Goal: Task Accomplishment & Management: Manage account settings

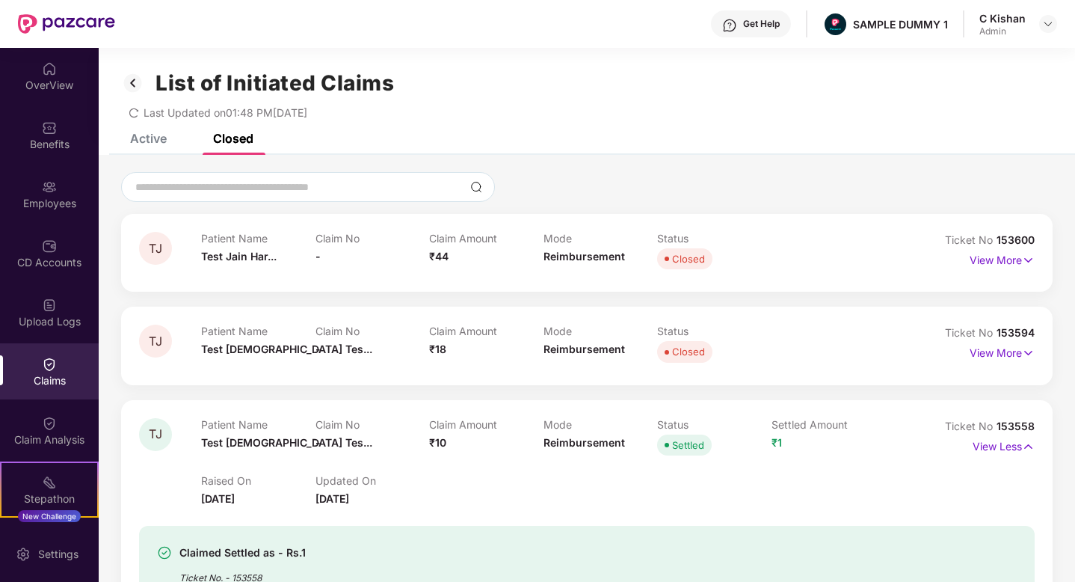
scroll to position [478, 0]
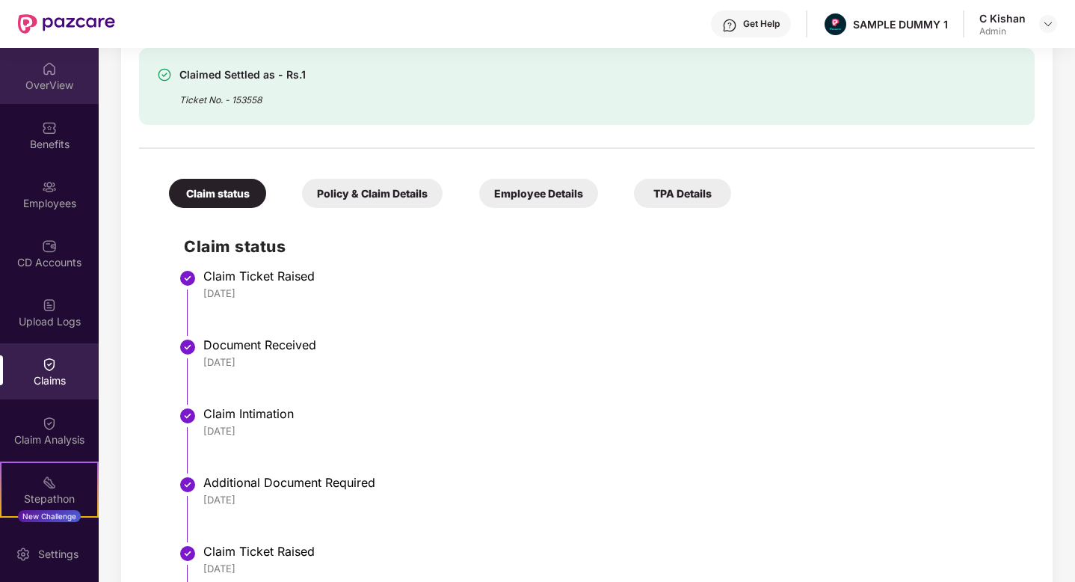
click at [37, 82] on div "OverView" at bounding box center [49, 85] width 99 height 15
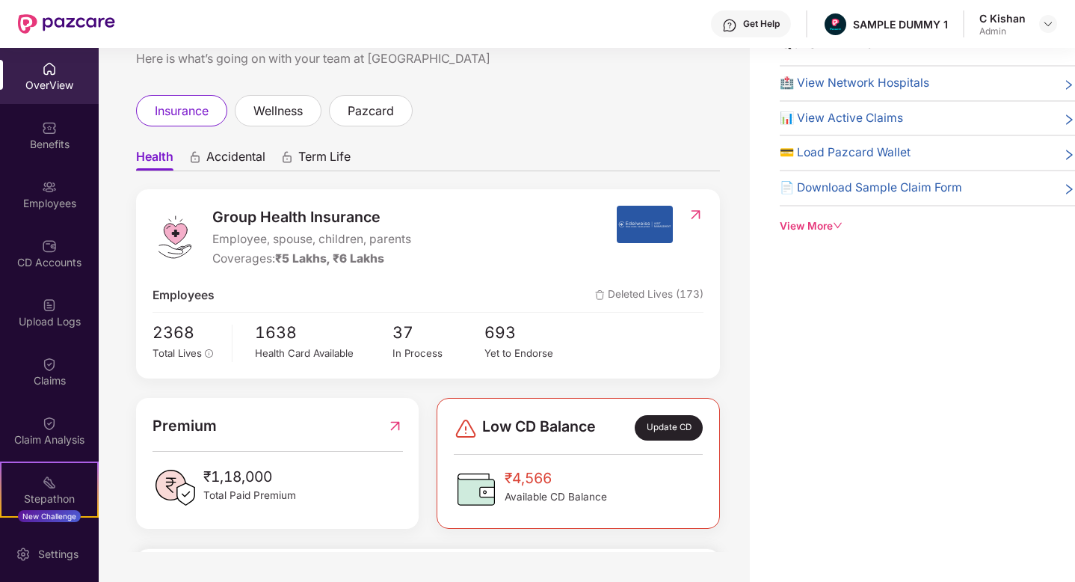
scroll to position [0, 0]
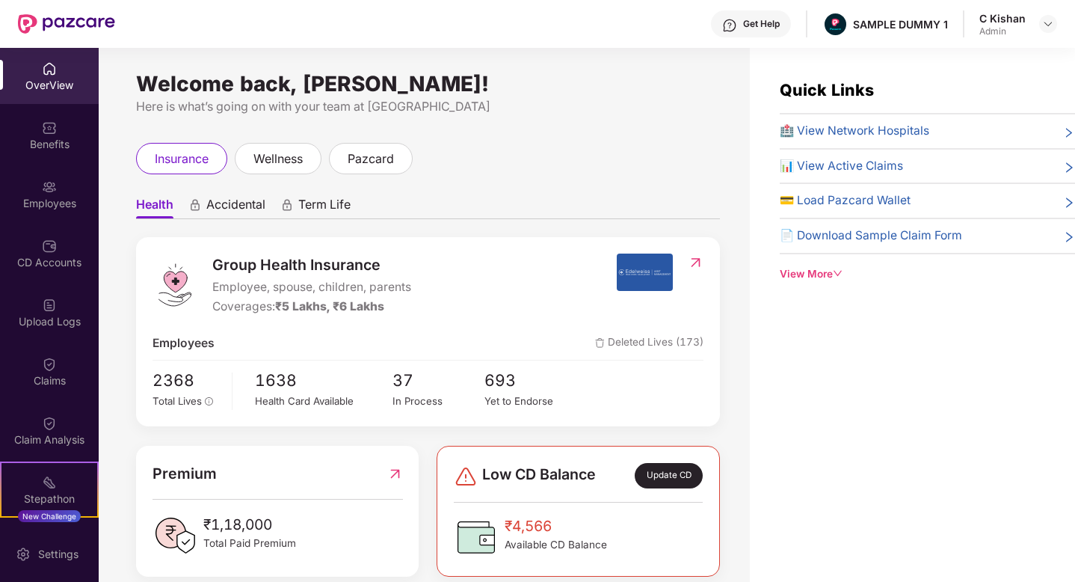
click at [223, 206] on span "Accidental" at bounding box center [235, 208] width 59 height 22
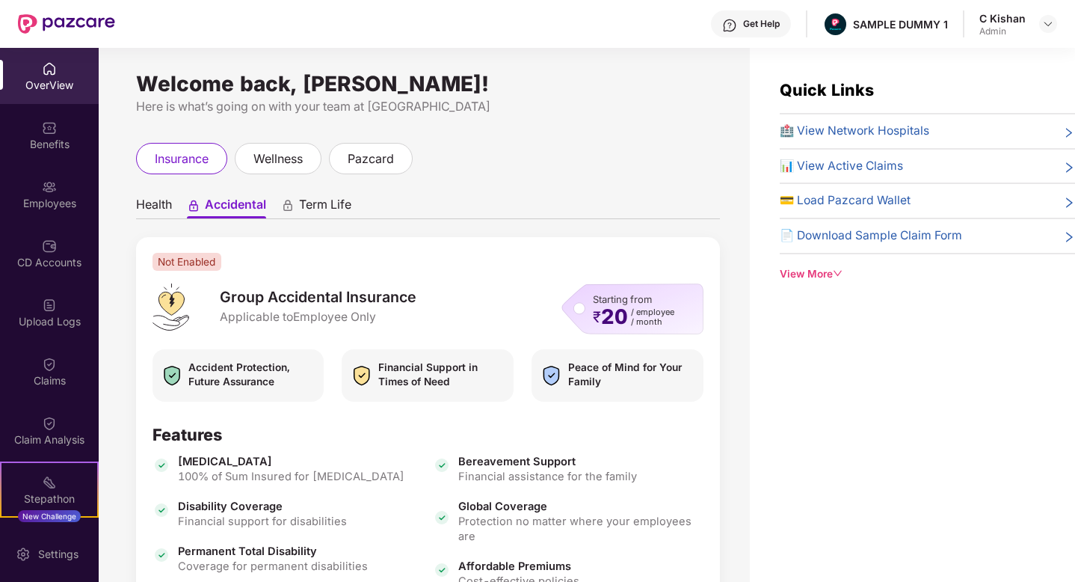
click at [323, 204] on span "Term Life" at bounding box center [325, 208] width 52 height 22
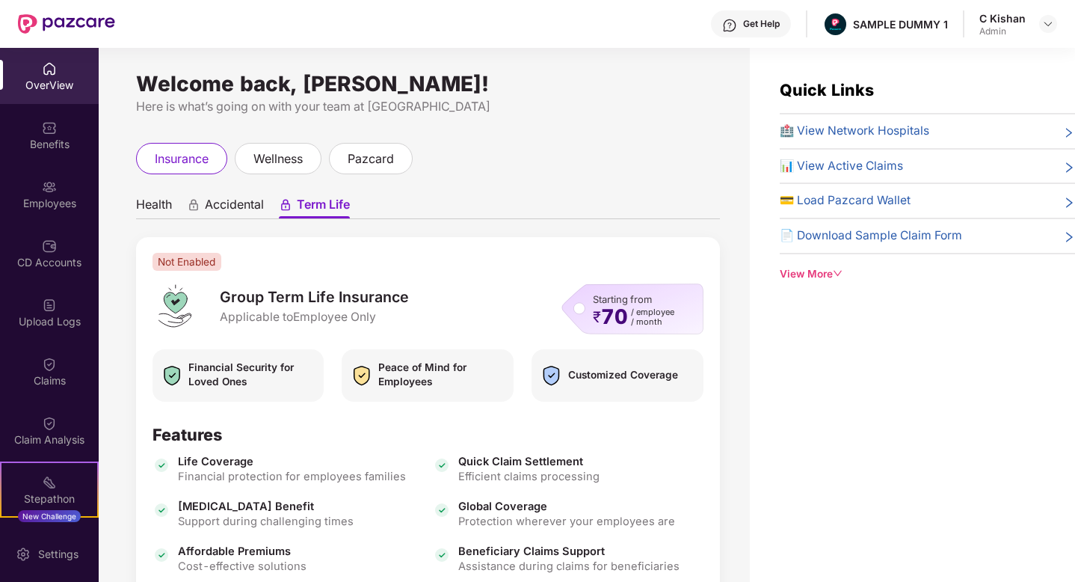
click at [140, 207] on span "Health" at bounding box center [154, 208] width 36 height 22
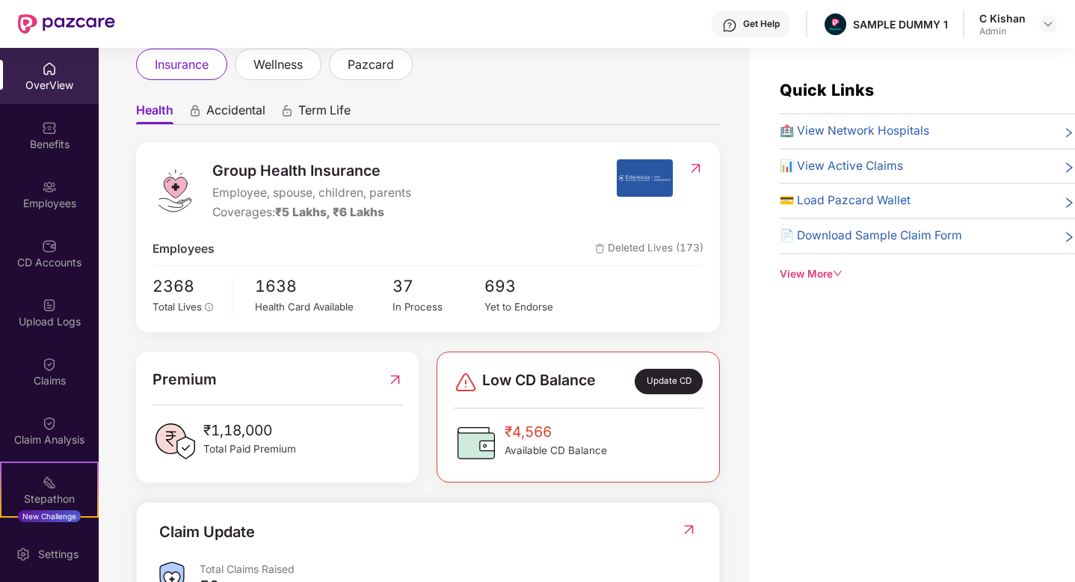
scroll to position [107, 0]
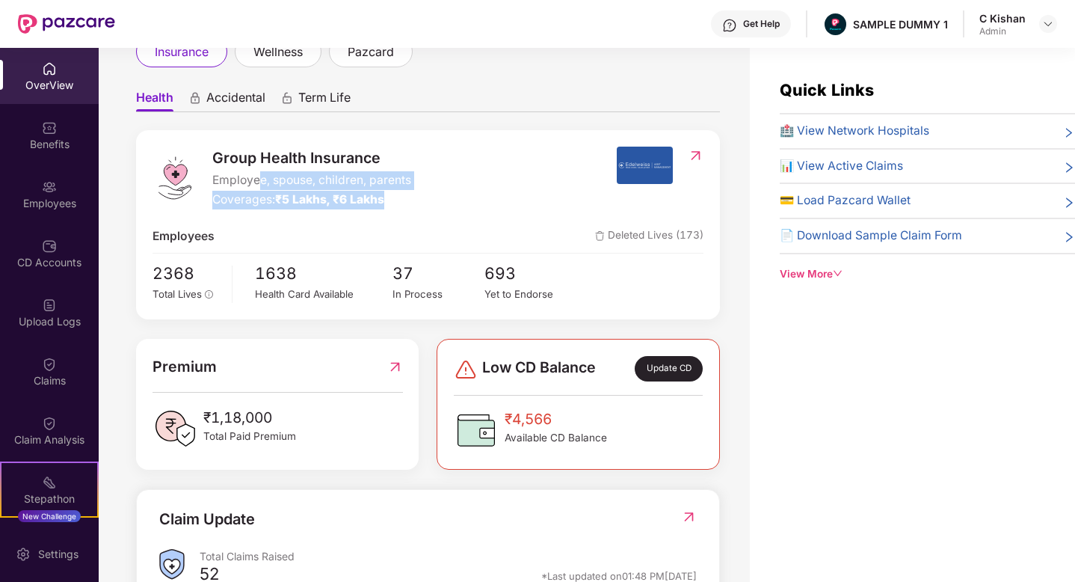
drag, startPoint x: 394, startPoint y: 204, endPoint x: 259, endPoint y: 173, distance: 138.9
click at [259, 173] on div "Group Health Insurance Employee, spouse, children, parents Coverages: ₹5 Lakhs,…" at bounding box center [311, 178] width 199 height 63
click at [316, 228] on div "Employees Deleted Lives (173)" at bounding box center [427, 236] width 551 height 19
drag, startPoint x: 401, startPoint y: 202, endPoint x: 261, endPoint y: 195, distance: 140.7
click at [261, 195] on div "Coverages: ₹5 Lakhs, ₹6 Lakhs" at bounding box center [311, 200] width 199 height 19
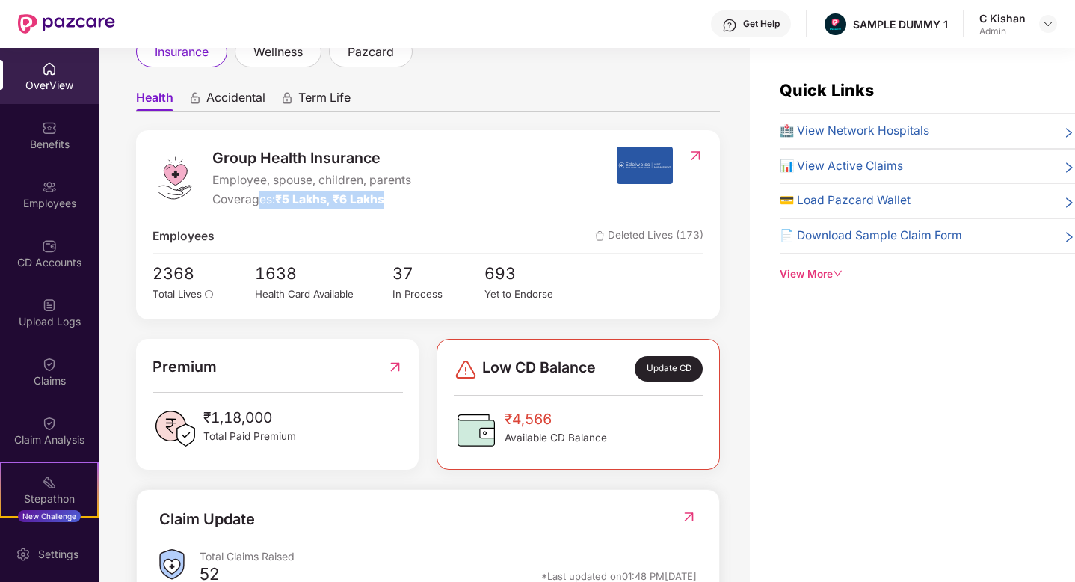
click at [251, 234] on div "Employees Deleted Lives (173)" at bounding box center [427, 236] width 551 height 19
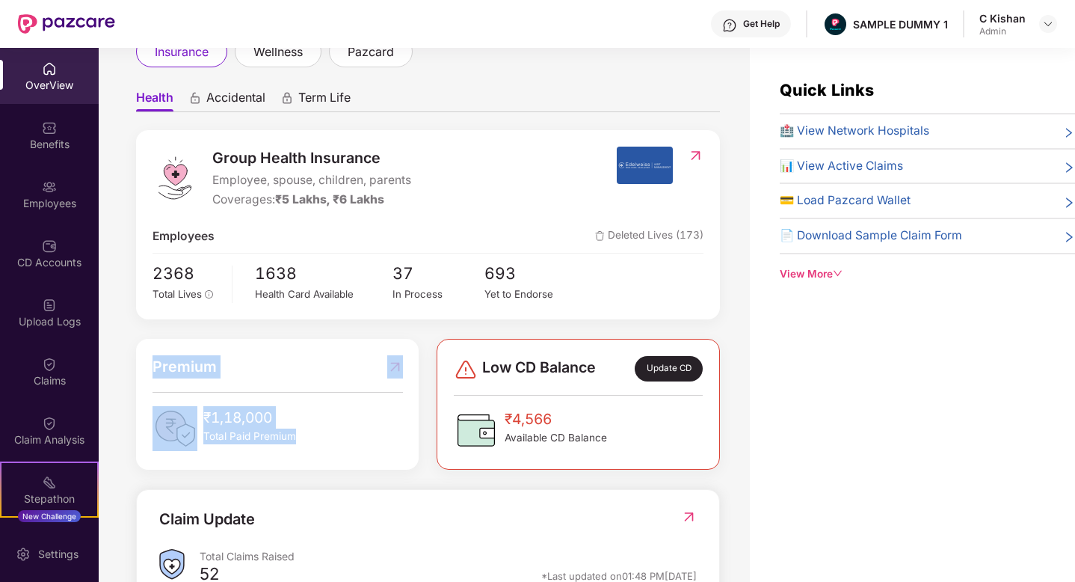
drag, startPoint x: 319, startPoint y: 439, endPoint x: 149, endPoint y: 357, distance: 188.2
click at [149, 357] on div "Premium ₹1,18,000 Total Paid Premium" at bounding box center [277, 404] width 283 height 131
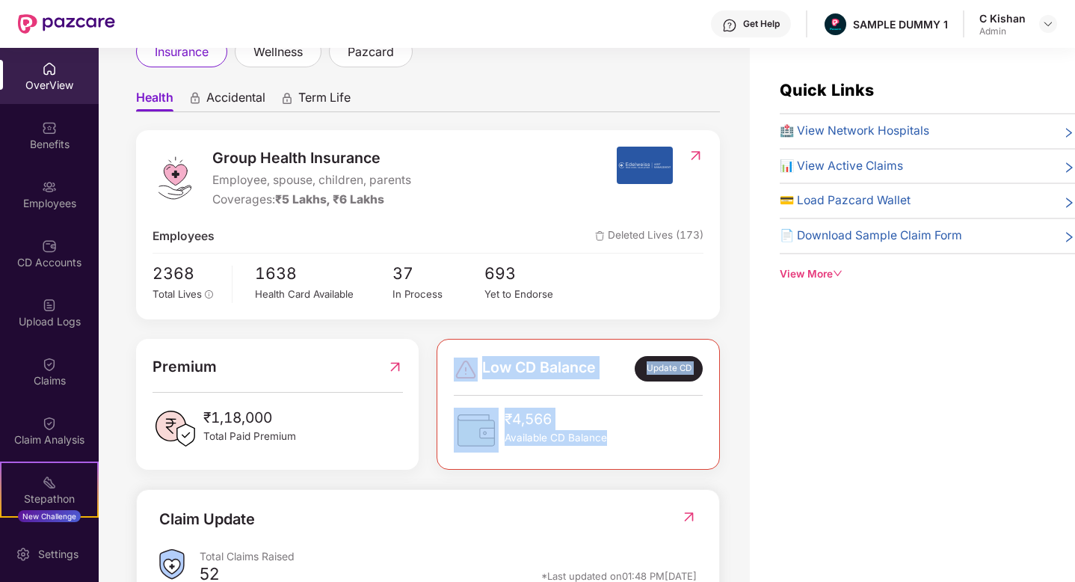
drag, startPoint x: 627, startPoint y: 442, endPoint x: 451, endPoint y: 353, distance: 197.6
click at [451, 353] on div "Low CD Balance Update CD ₹4,566 Available CD Balance" at bounding box center [578, 404] width 283 height 131
click at [827, 401] on div "Quick Links 🏥 View Network Hospitals 📊 View Active Claims 💳 Load Pazcard Wallet…" at bounding box center [912, 339] width 325 height 582
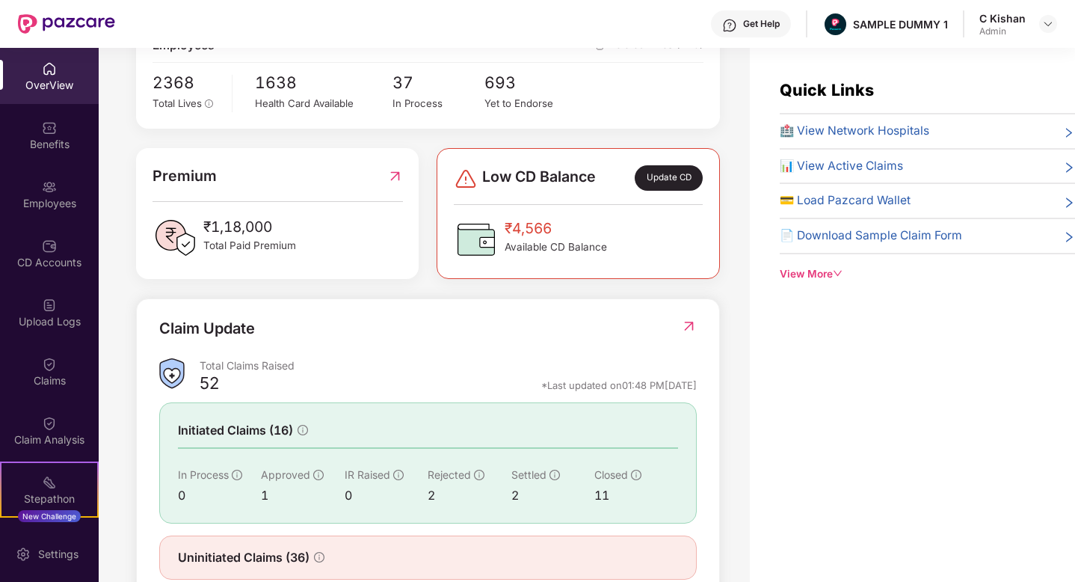
scroll to position [318, 0]
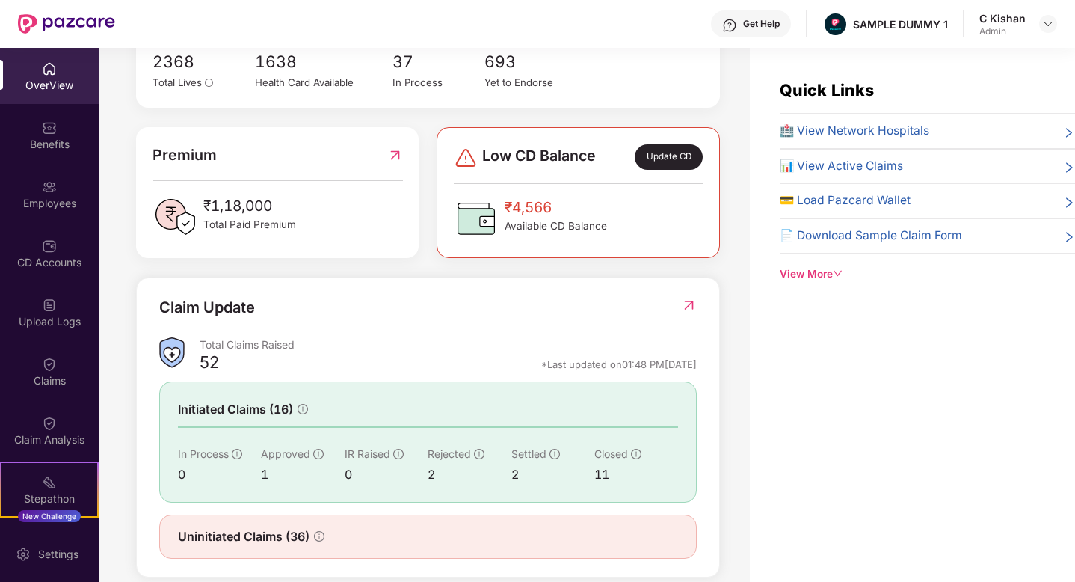
click at [688, 306] on img at bounding box center [689, 304] width 16 height 15
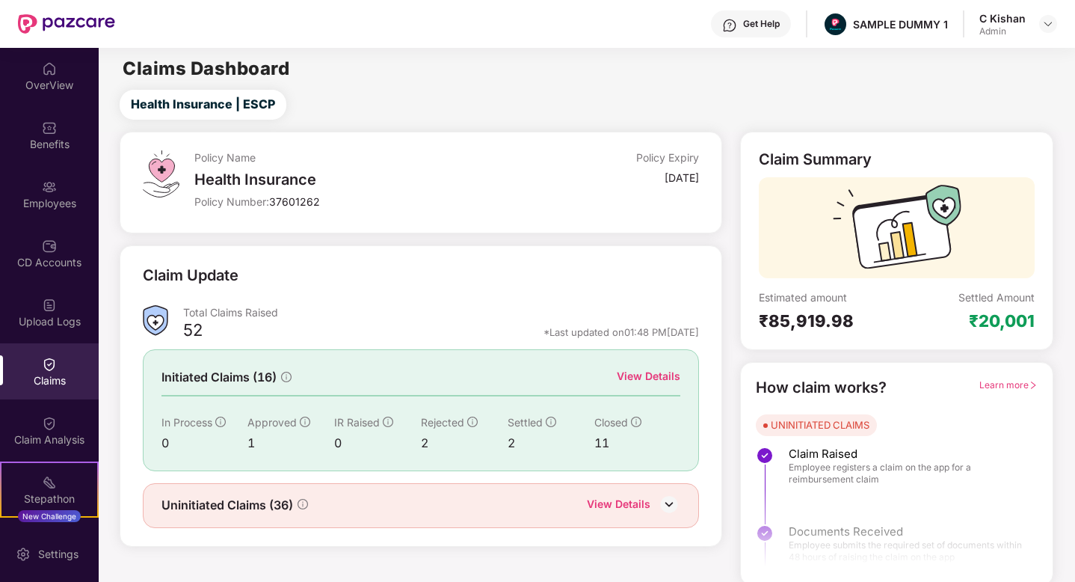
click at [636, 375] on div "View Details" at bounding box center [649, 376] width 64 height 16
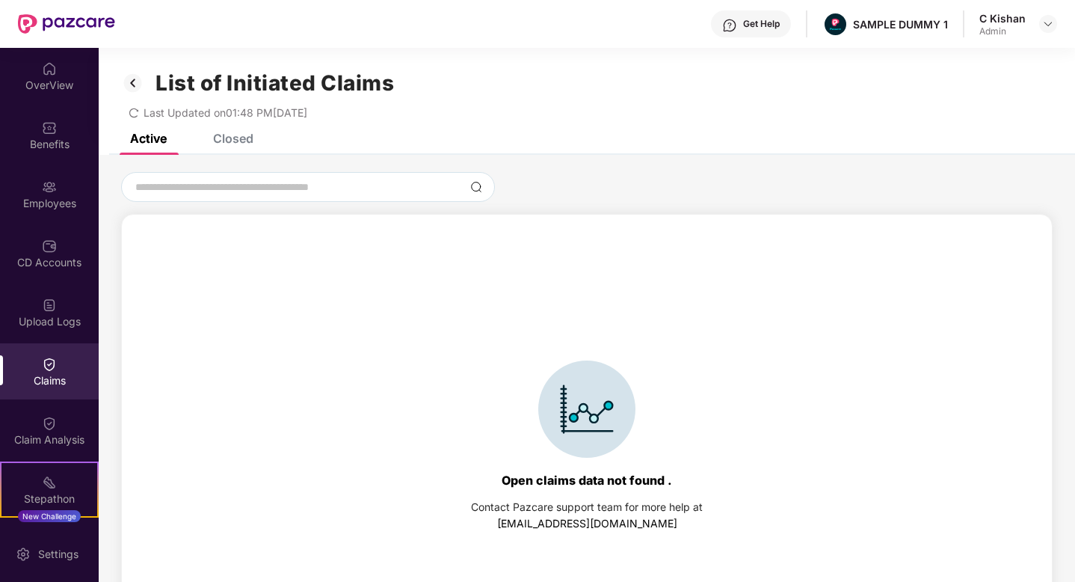
click at [237, 135] on div "Closed" at bounding box center [233, 138] width 40 height 15
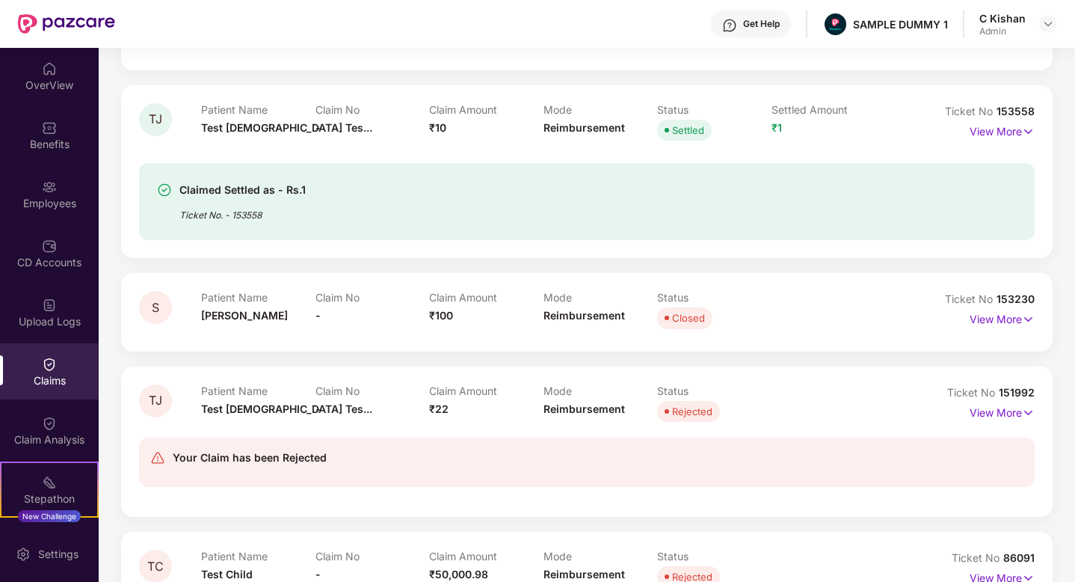
scroll to position [313, 0]
click at [1006, 135] on p "View More" at bounding box center [1001, 131] width 65 height 20
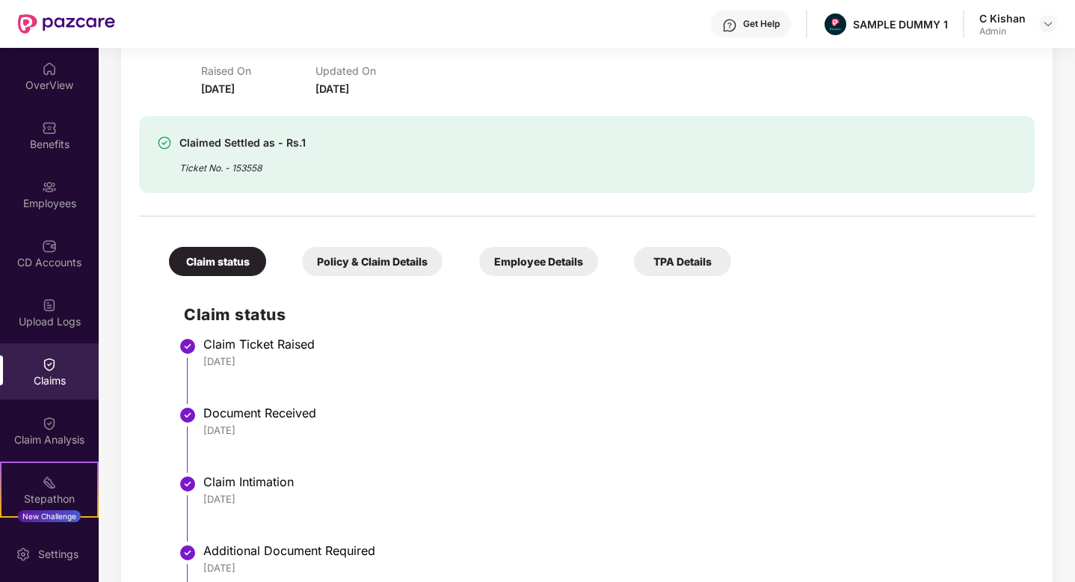
scroll to position [454, 0]
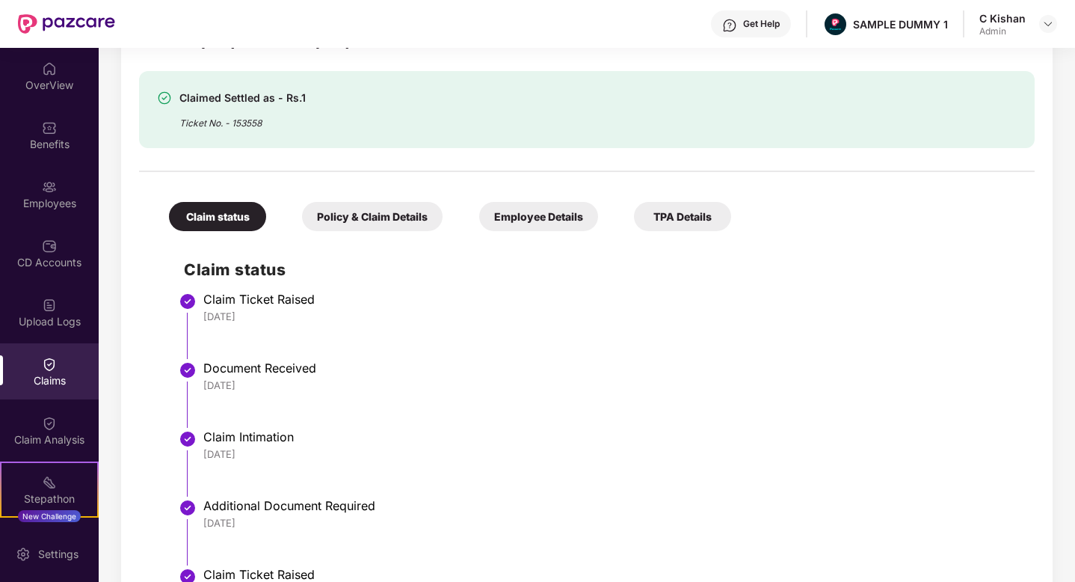
click at [363, 223] on div "Policy & Claim Details" at bounding box center [372, 216] width 141 height 29
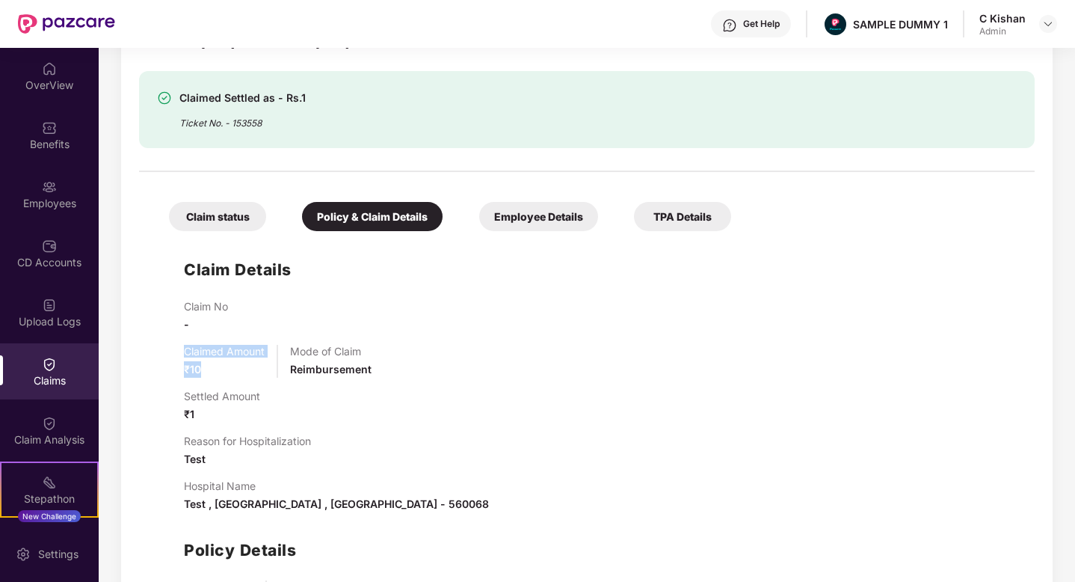
drag, startPoint x: 201, startPoint y: 371, endPoint x: 169, endPoint y: 356, distance: 35.8
click at [169, 356] on div "Claim Details Claim No - Claimed Amount ₹10 Mode of Claim Reimbursement Settled…" at bounding box center [587, 453] width 866 height 431
drag, startPoint x: 210, startPoint y: 415, endPoint x: 169, endPoint y: 392, distance: 46.8
click at [169, 392] on div "Claim Details Claim No - Claimed Amount ₹10 Mode of Claim Reimbursement Settled…" at bounding box center [587, 453] width 866 height 431
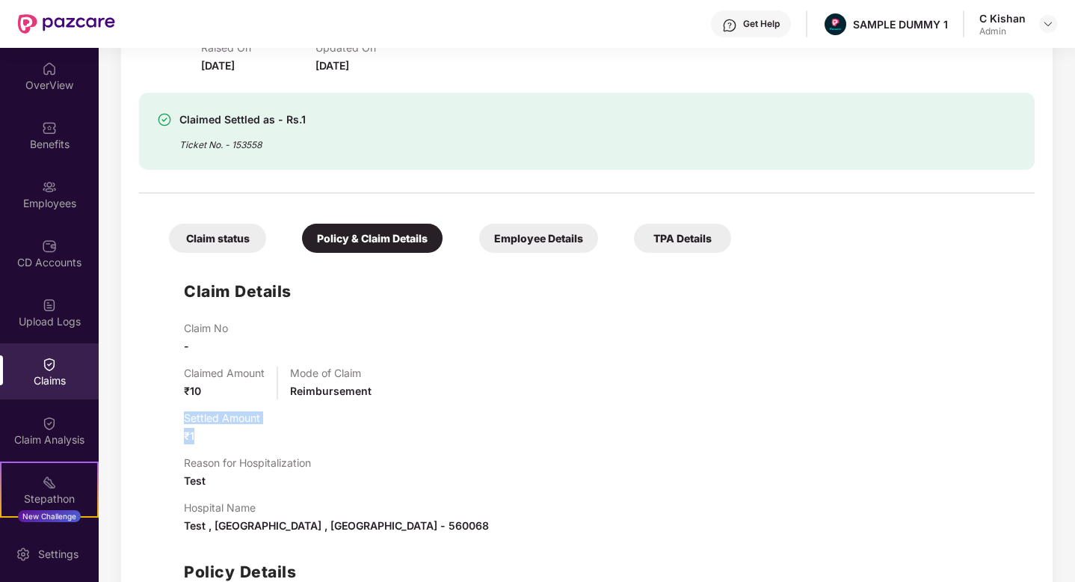
scroll to position [450, 0]
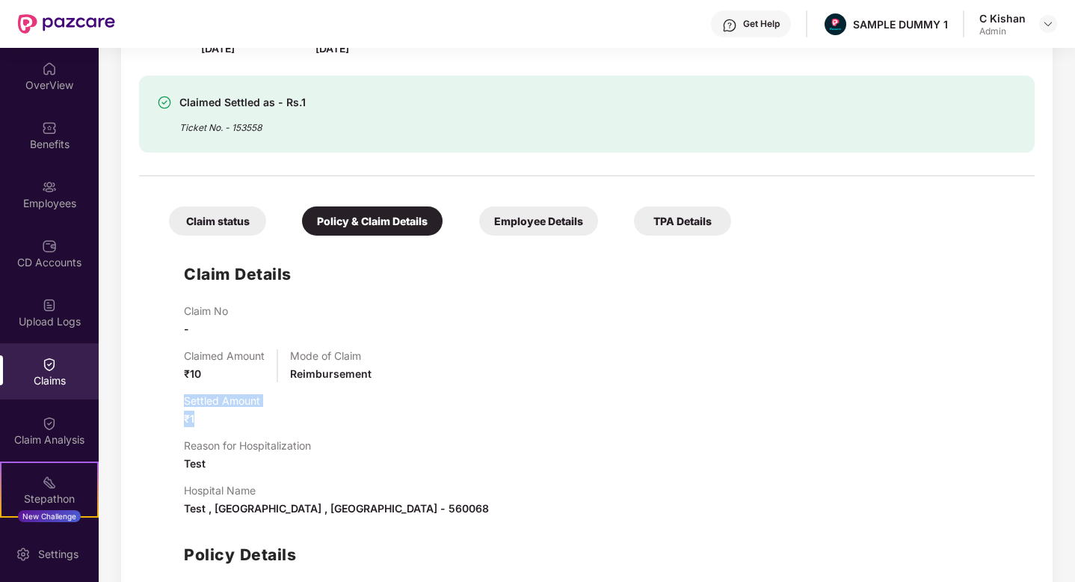
click at [747, 31] on div "Get Help" at bounding box center [751, 23] width 80 height 27
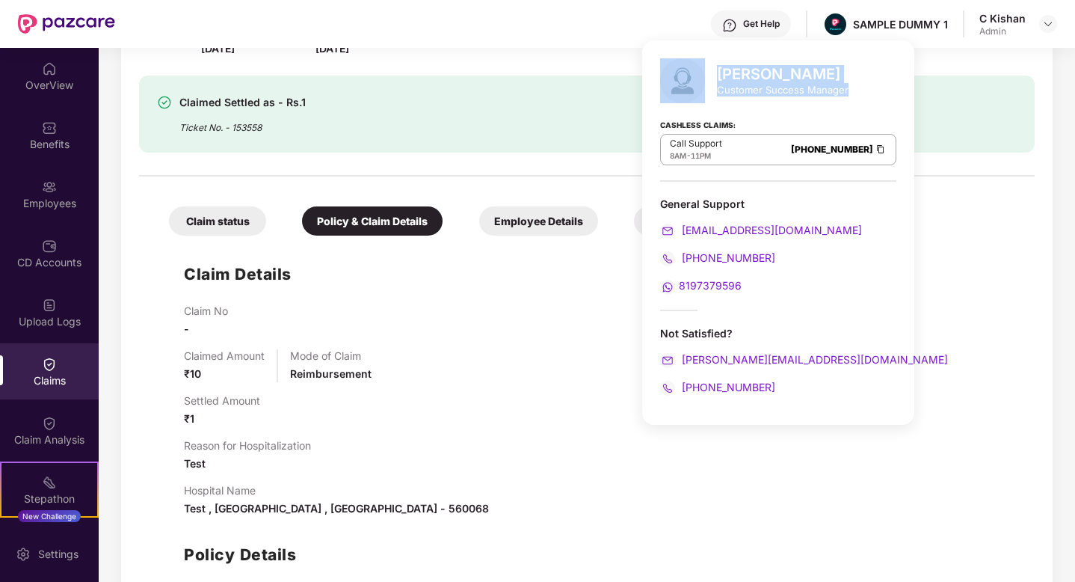
drag, startPoint x: 847, startPoint y: 87, endPoint x: 709, endPoint y: 69, distance: 138.8
click at [709, 69] on div "[PERSON_NAME] Customer Success Manager Cashless Claims: Call Support 8AM - 11PM…" at bounding box center [778, 232] width 272 height 384
click at [470, 151] on div "Claimed Settled as - Rs.1 Ticket No. - 153558" at bounding box center [586, 113] width 895 height 77
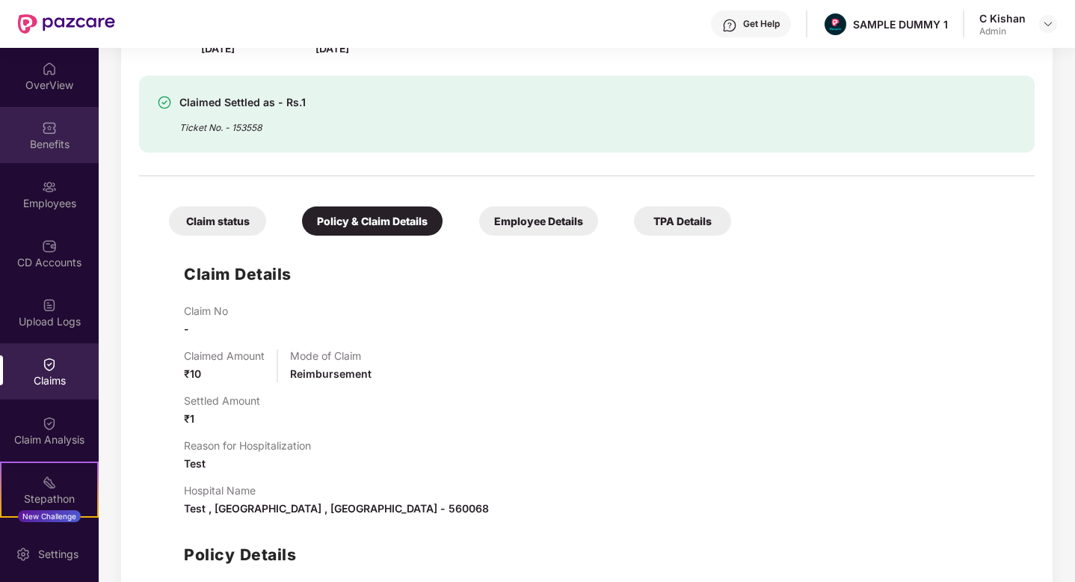
click at [67, 155] on div "Benefits" at bounding box center [49, 135] width 99 height 56
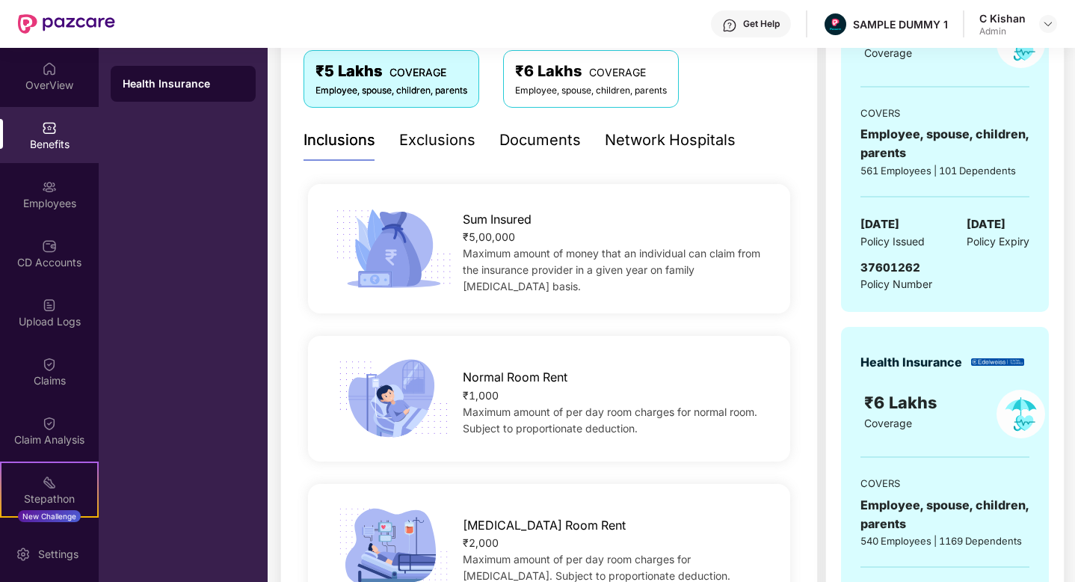
scroll to position [275, 0]
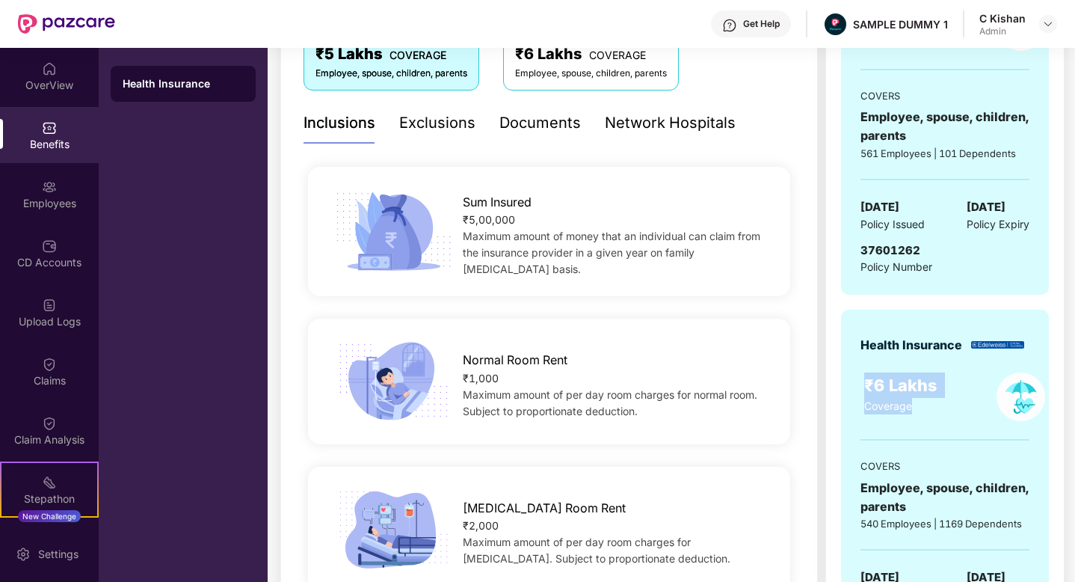
drag, startPoint x: 869, startPoint y: 381, endPoint x: 943, endPoint y: 420, distance: 84.2
click at [943, 420] on div "₹6 Lakhs Coverage" at bounding box center [917, 396] width 125 height 49
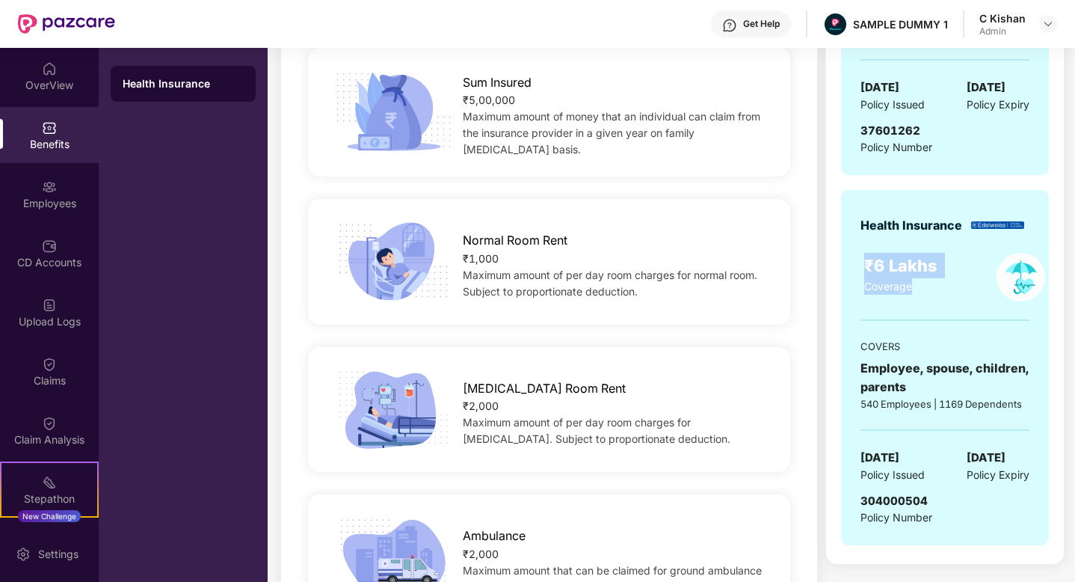
scroll to position [413, 0]
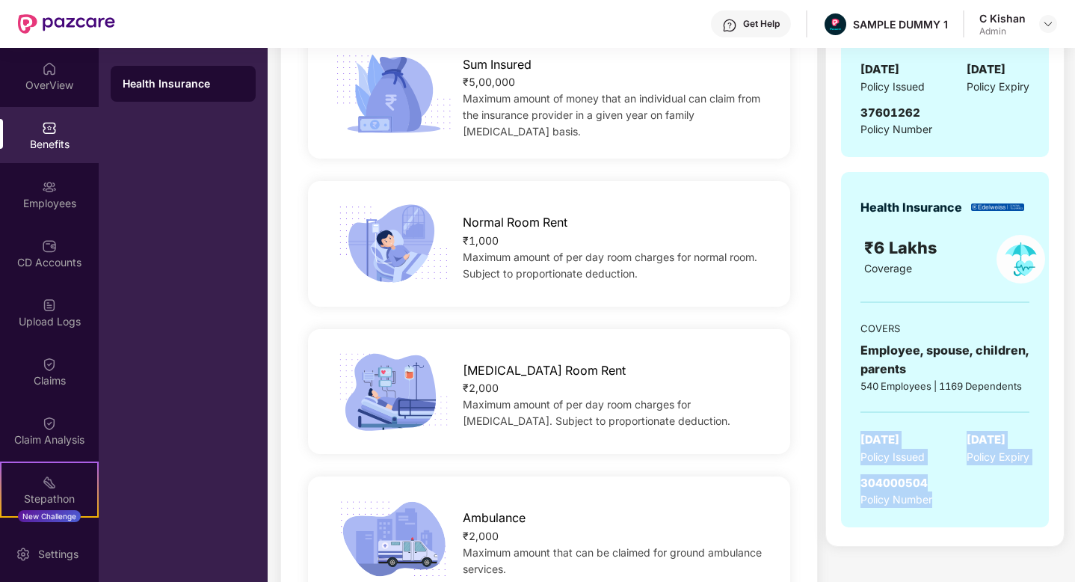
drag, startPoint x: 854, startPoint y: 426, endPoint x: 950, endPoint y: 516, distance: 131.7
click at [950, 516] on div "Health Insurance ₹6 Lakhs Coverage COVERS Employee, spouse, children, parents 5…" at bounding box center [945, 349] width 208 height 355
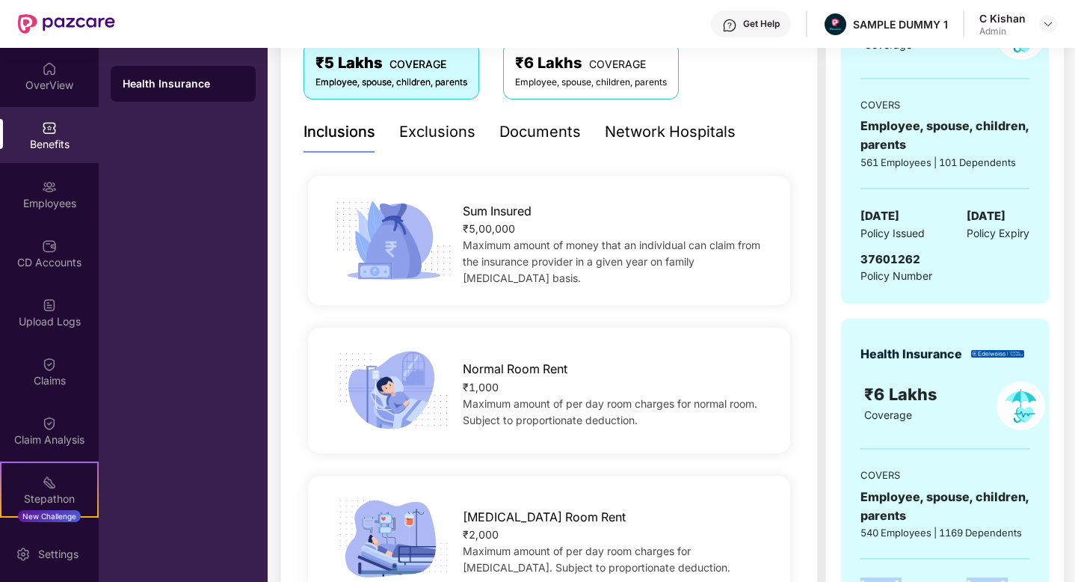
scroll to position [265, 0]
drag, startPoint x: 505, startPoint y: 235, endPoint x: 441, endPoint y: 209, distance: 68.7
click at [441, 209] on div "Sum Insured ₹5,00,000 Maximum amount of money that an individual can claim from…" at bounding box center [615, 241] width 353 height 92
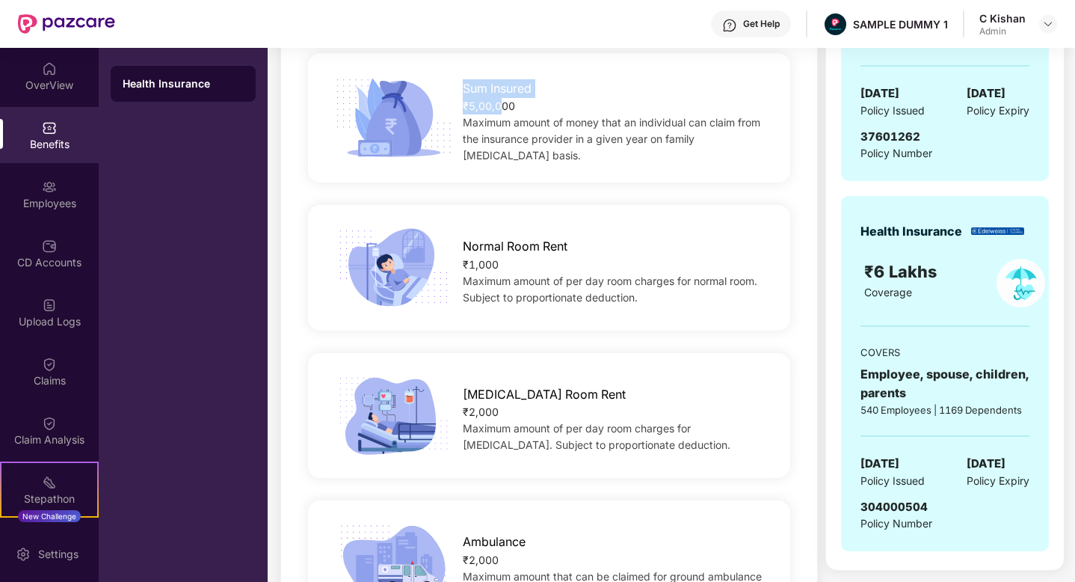
scroll to position [437, 0]
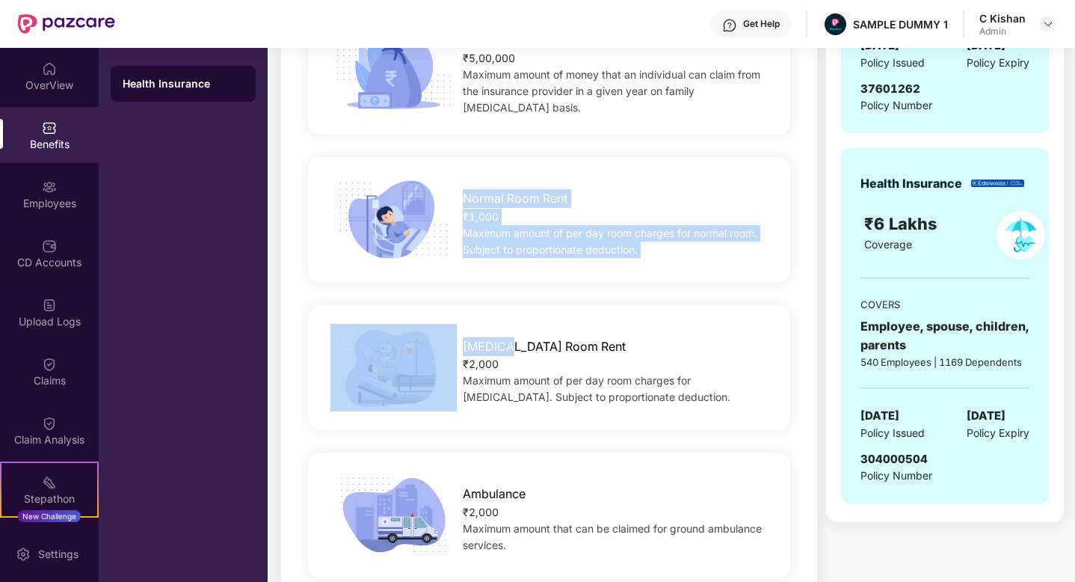
drag, startPoint x: 512, startPoint y: 348, endPoint x: 447, endPoint y: 170, distance: 189.4
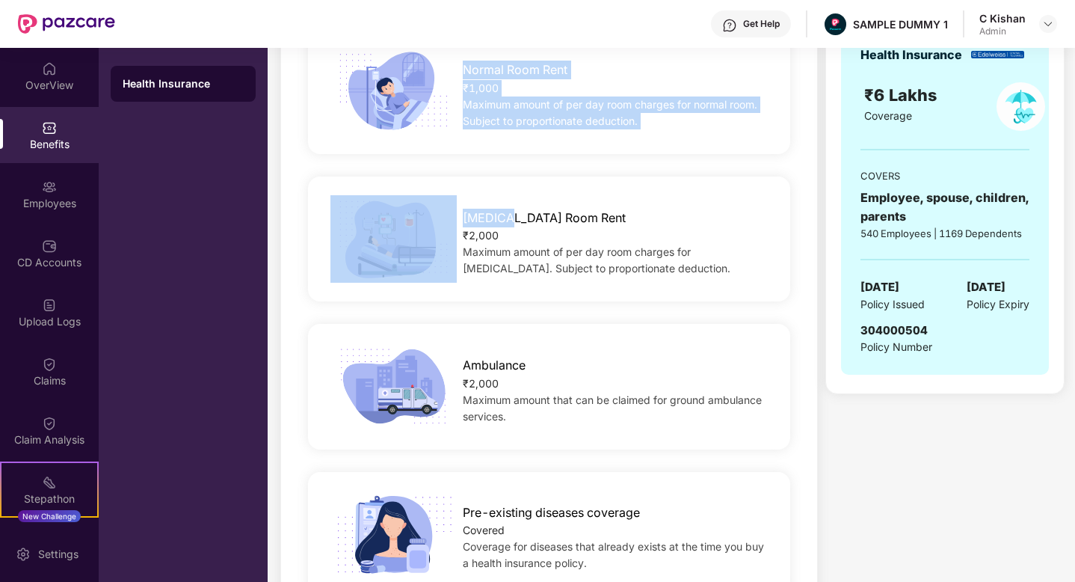
scroll to position [516, 0]
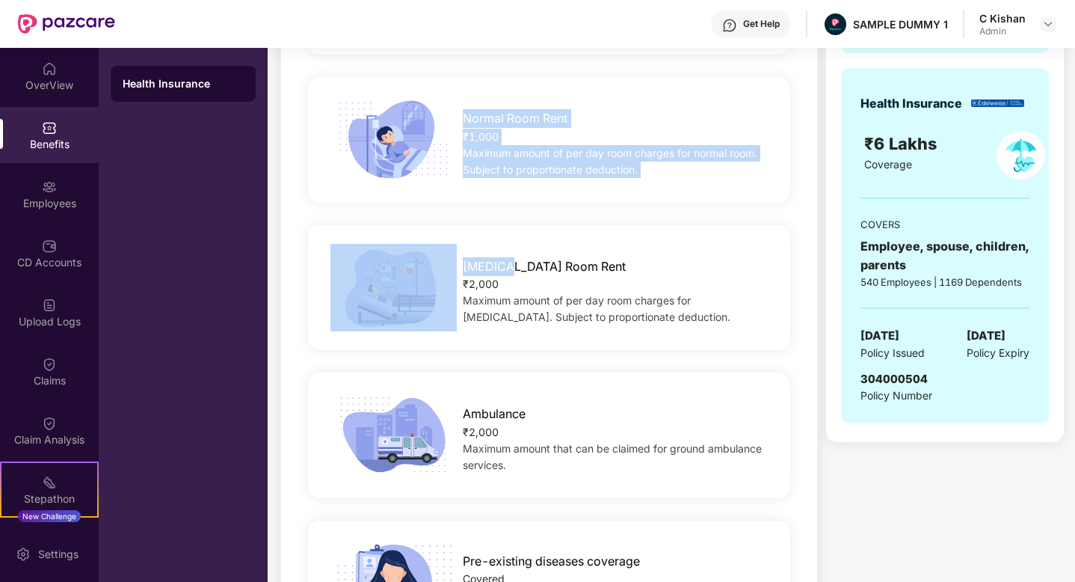
click at [622, 214] on div "[MEDICAL_DATA] Room Rent ₹2,000 Maximum amount of per day room charges for [MED…" at bounding box center [548, 288] width 491 height 148
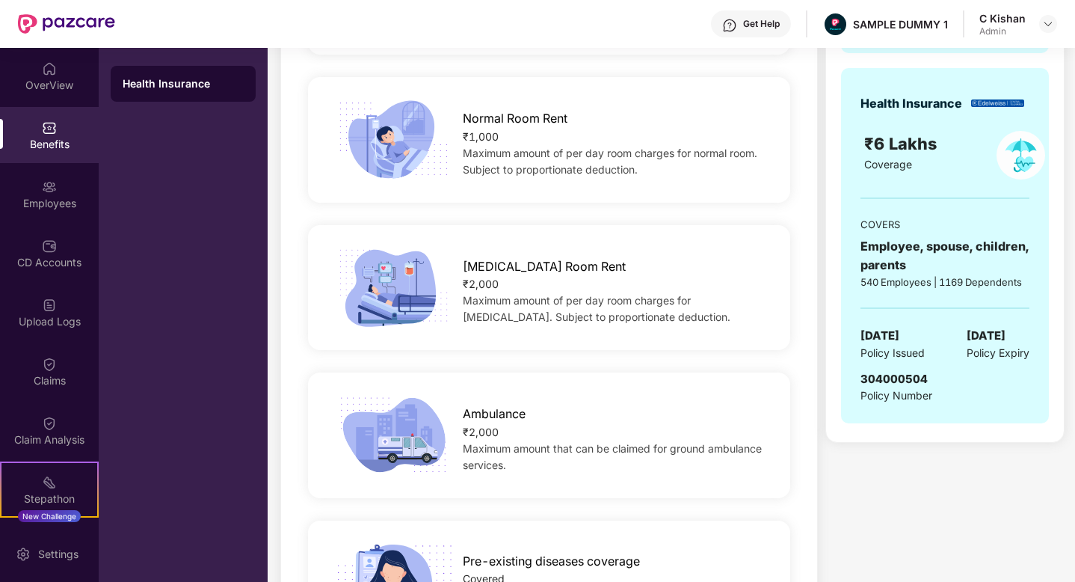
scroll to position [204, 0]
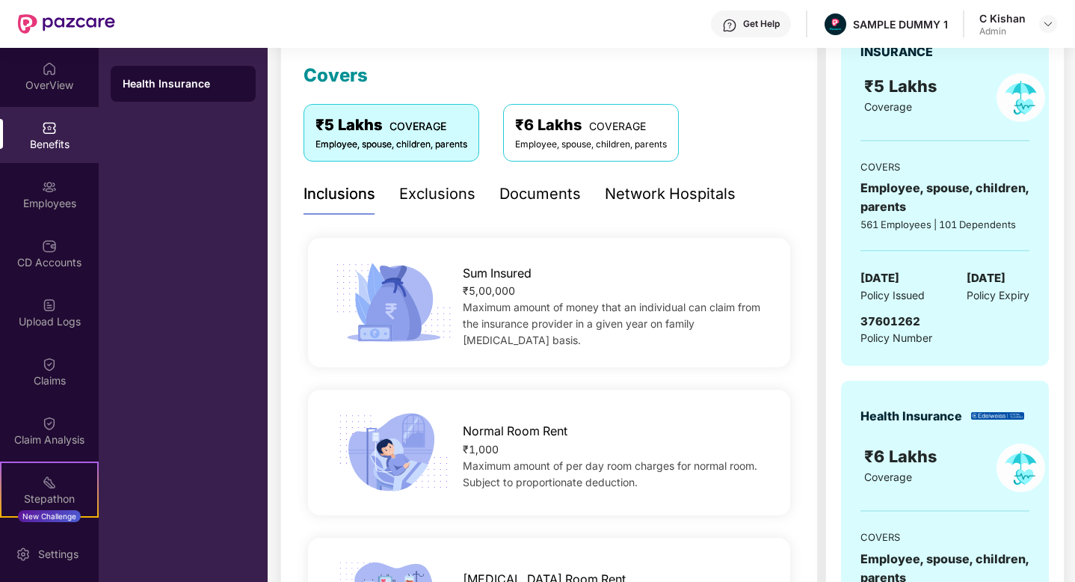
click at [437, 192] on div "Exclusions" at bounding box center [437, 193] width 76 height 23
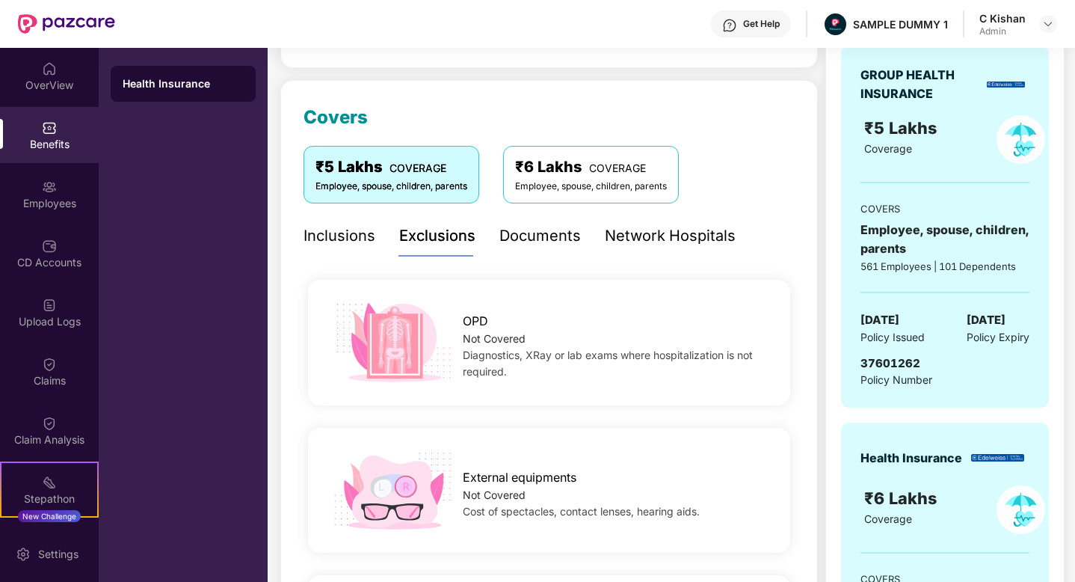
scroll to position [151, 0]
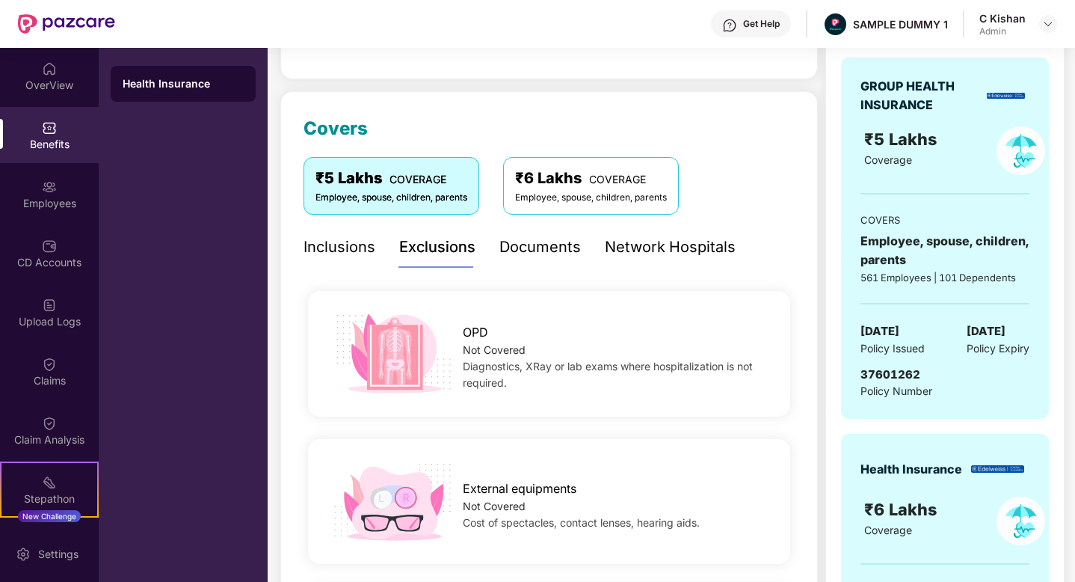
click at [528, 247] on div "Documents" at bounding box center [539, 246] width 81 height 23
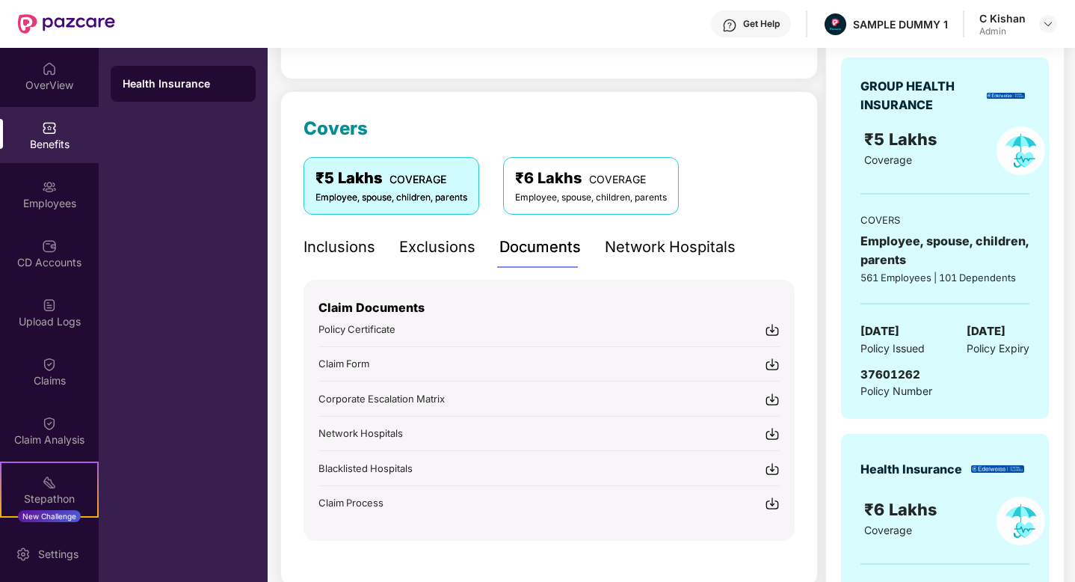
click at [653, 249] on div "Network Hospitals" at bounding box center [670, 246] width 131 height 23
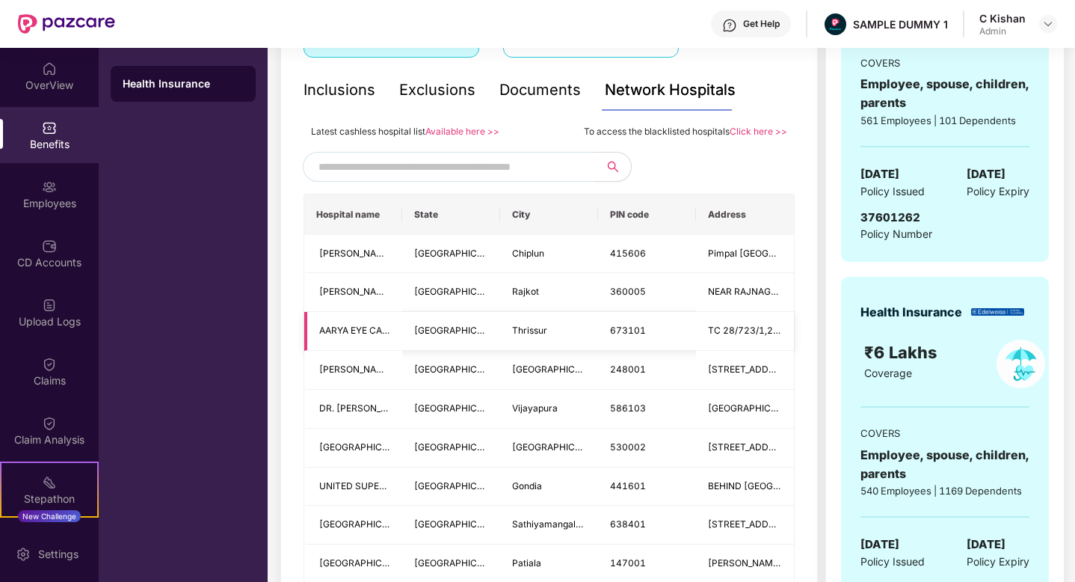
scroll to position [306, 0]
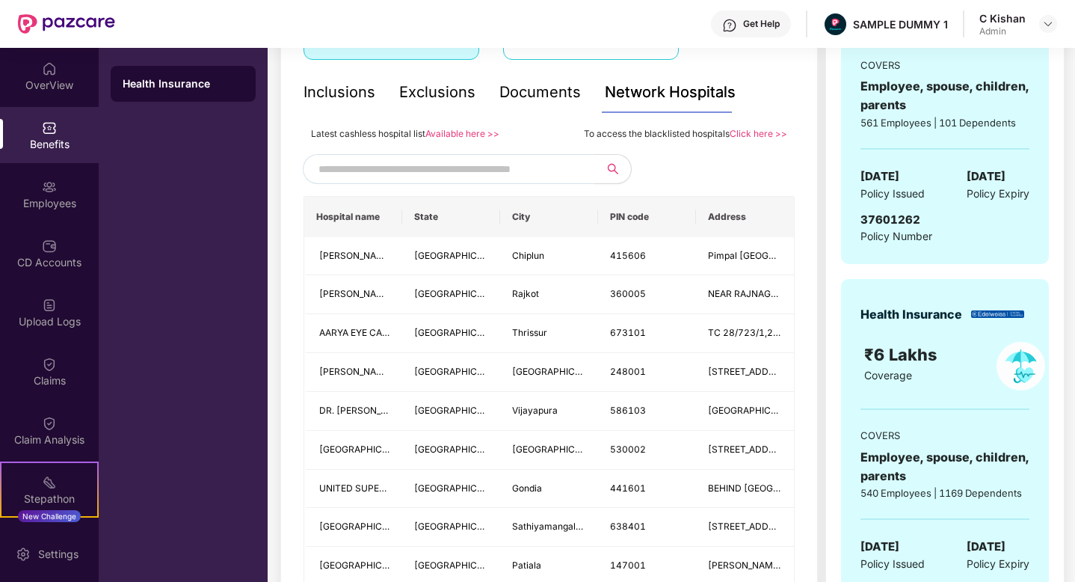
click at [439, 164] on input "text" at bounding box center [446, 169] width 256 height 22
type input "******"
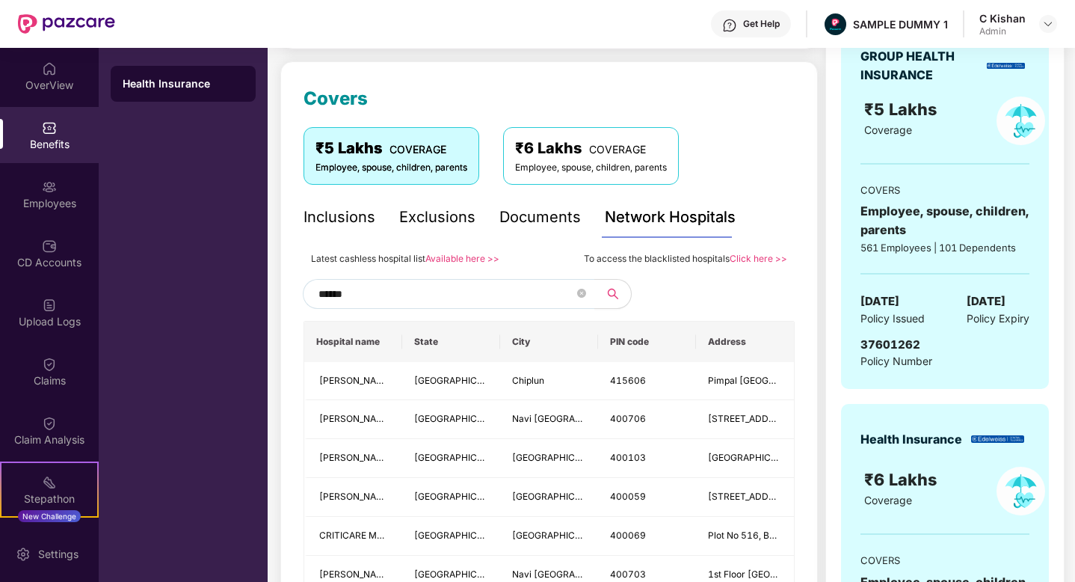
scroll to position [177, 0]
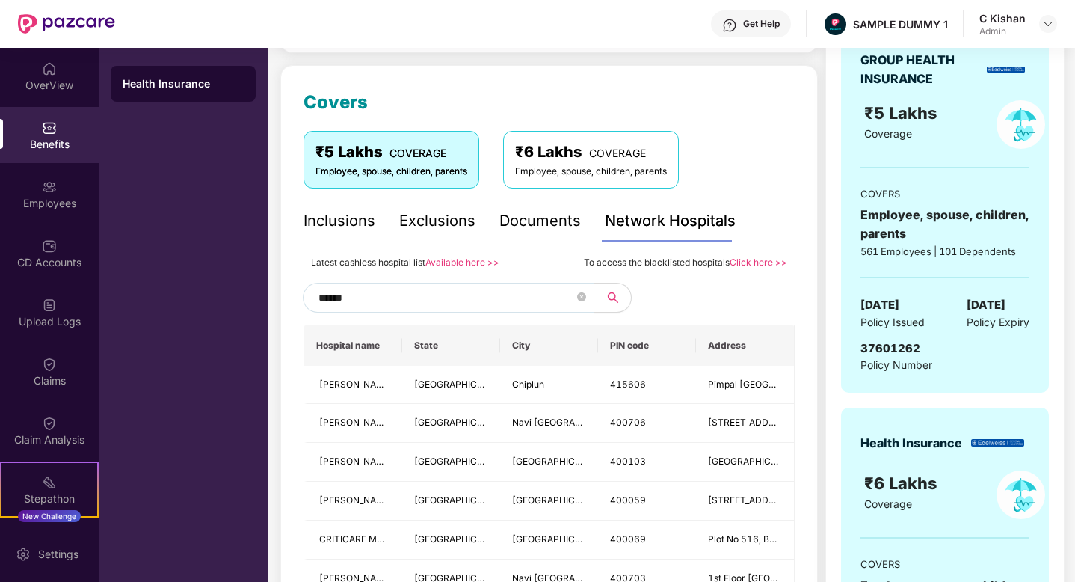
click at [367, 300] on input "******" at bounding box center [446, 297] width 256 height 22
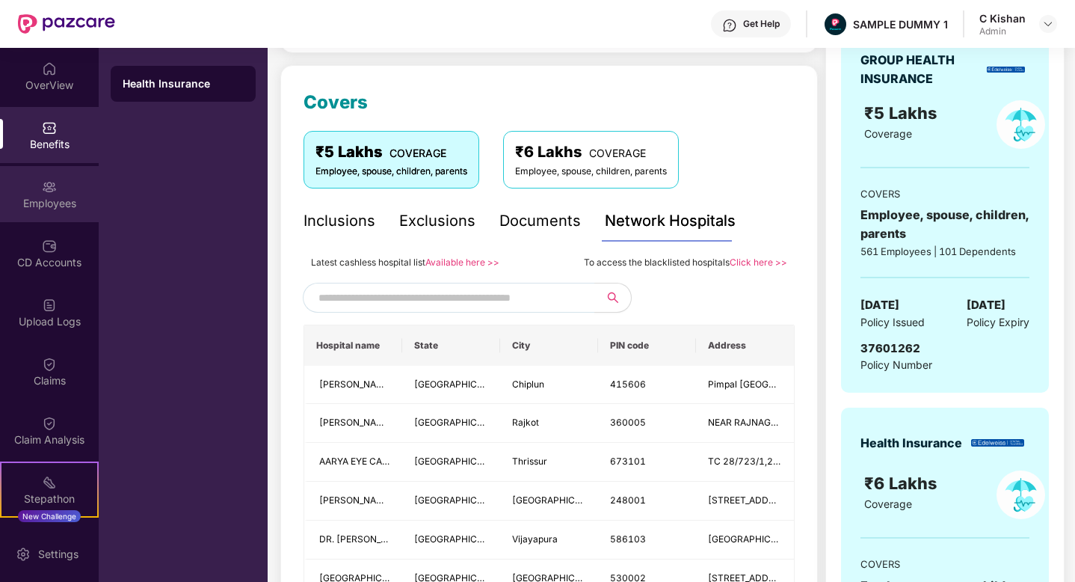
click at [56, 191] on div "Employees" at bounding box center [49, 194] width 99 height 56
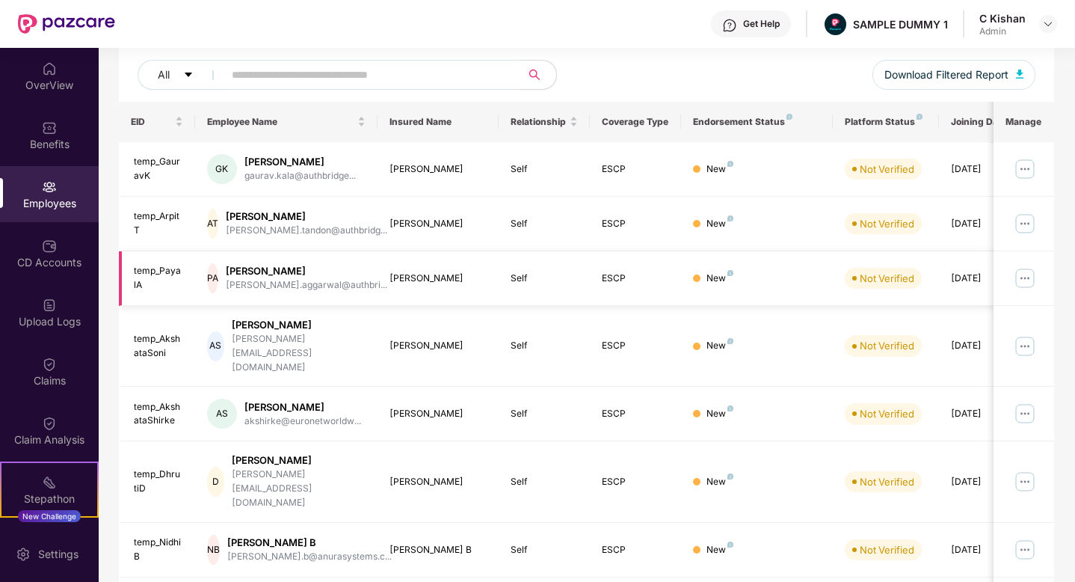
scroll to position [0, 0]
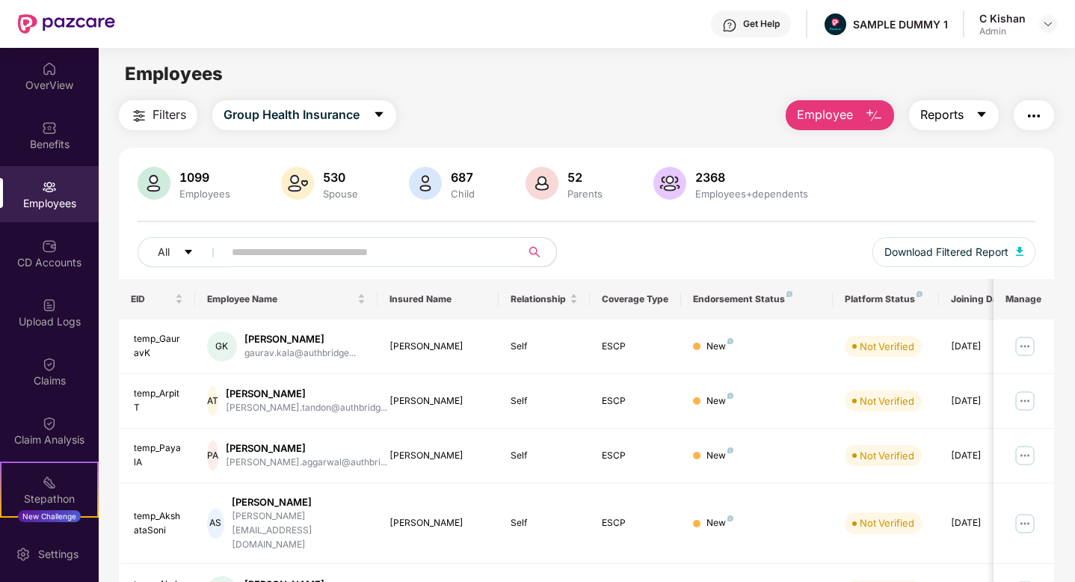
click at [987, 111] on button "Reports" at bounding box center [954, 115] width 90 height 30
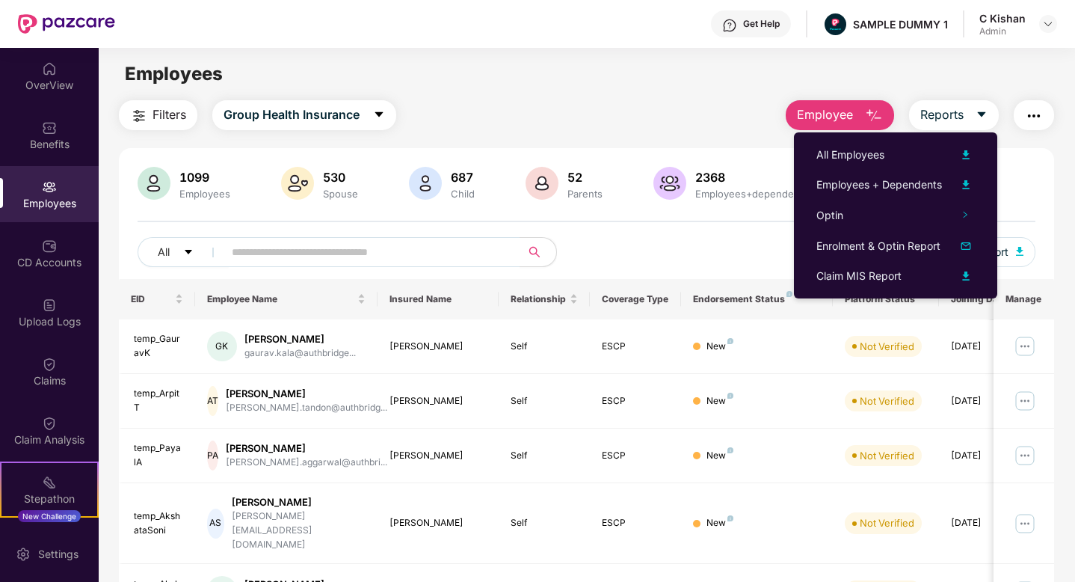
click at [747, 250] on div "All Download Filtered Report" at bounding box center [587, 258] width 898 height 42
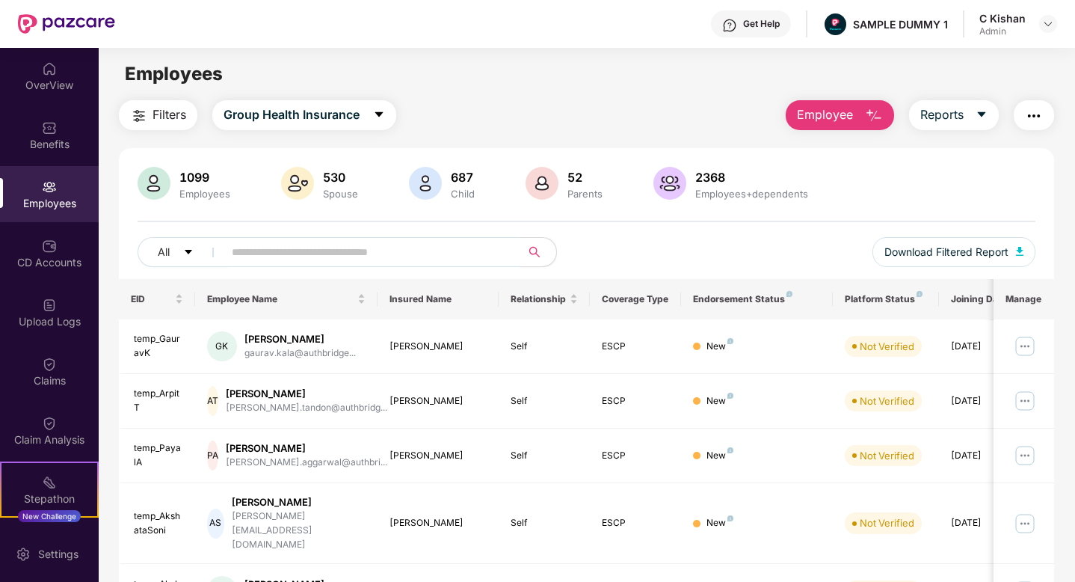
click at [1025, 115] on img "button" at bounding box center [1034, 116] width 18 height 18
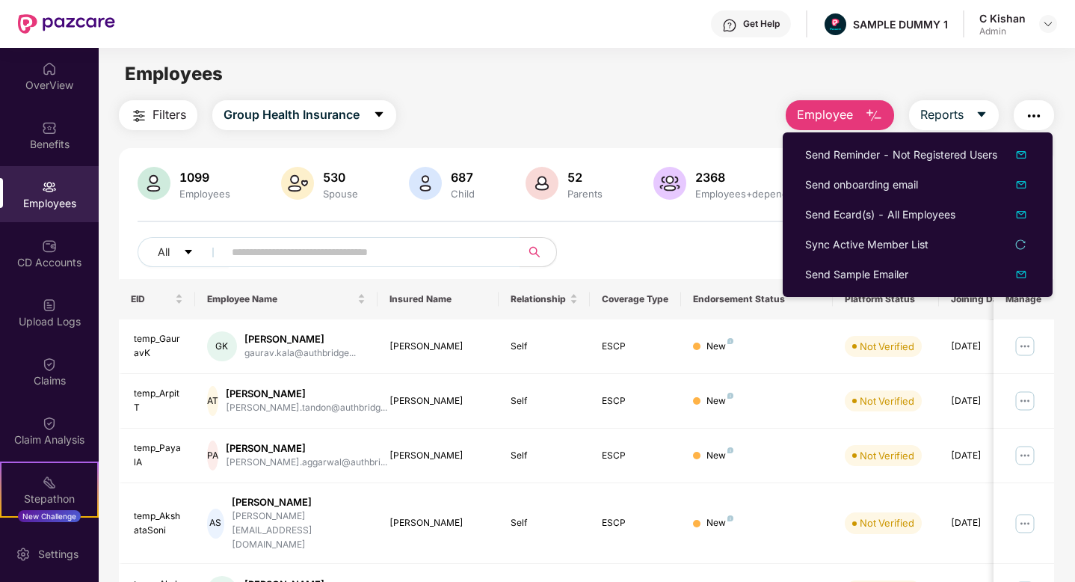
click at [730, 246] on div "All Download Filtered Report" at bounding box center [587, 258] width 898 height 42
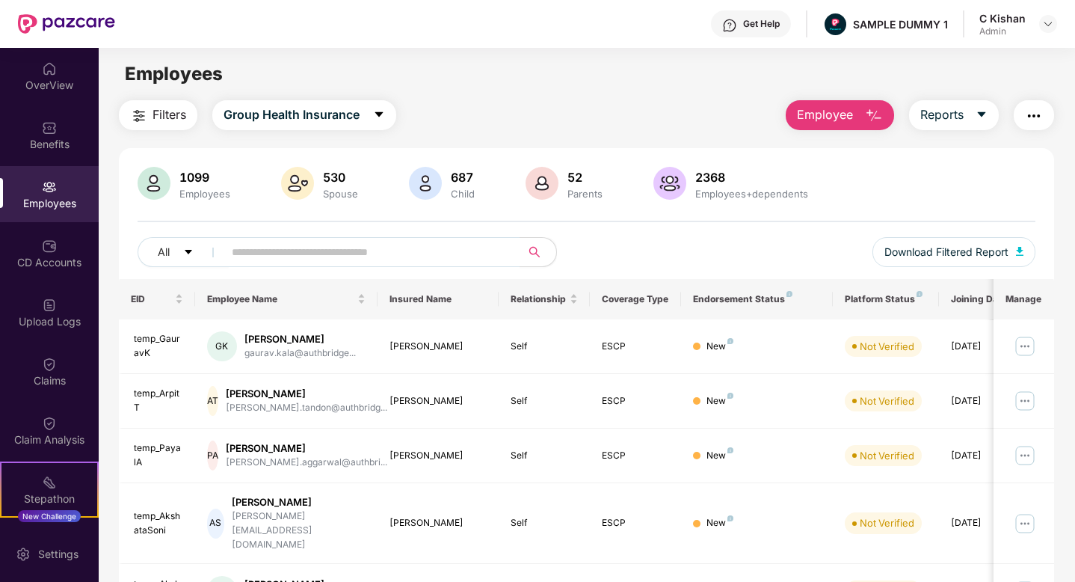
click at [865, 116] on img "button" at bounding box center [874, 116] width 18 height 18
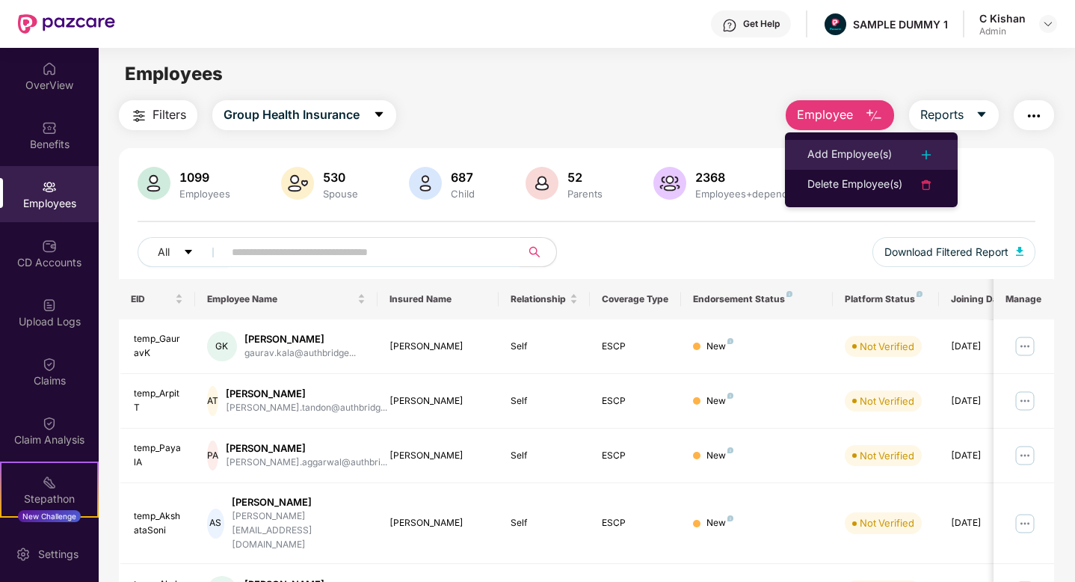
click at [851, 151] on div "Add Employee(s)" at bounding box center [849, 155] width 84 height 18
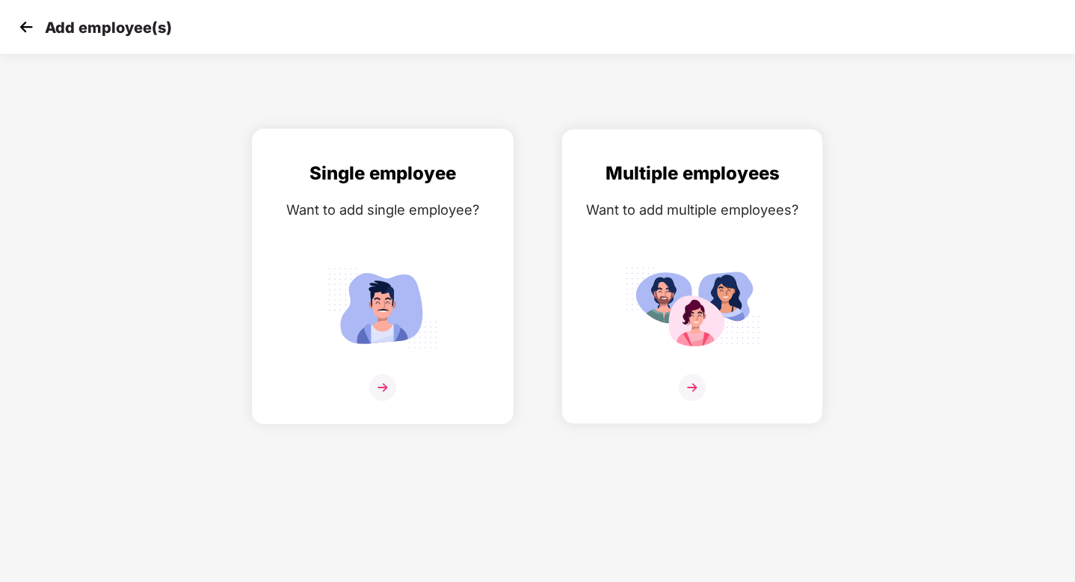
click at [380, 380] on img at bounding box center [382, 387] width 27 height 27
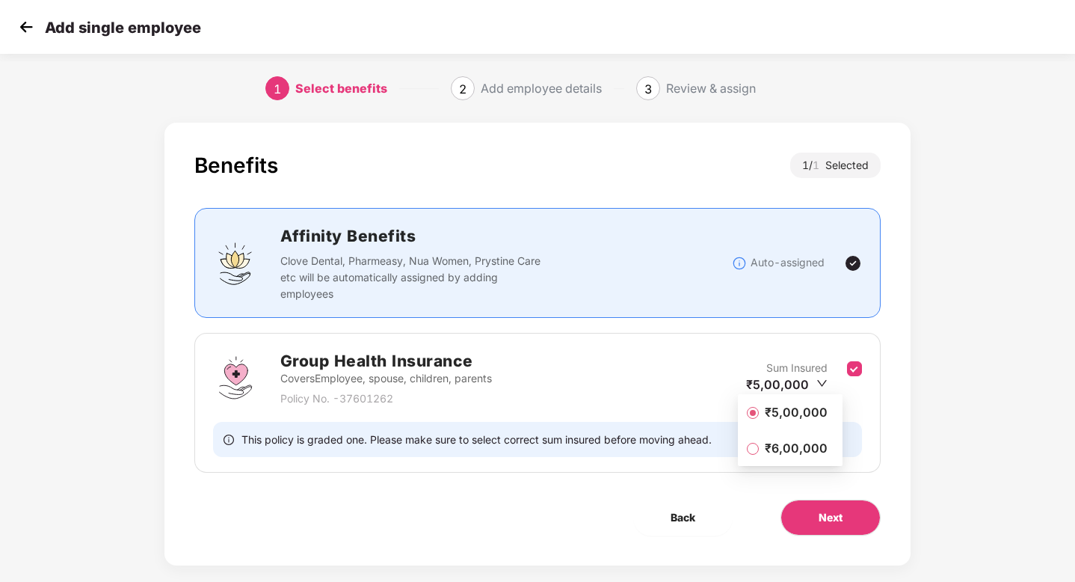
click at [790, 408] on span "₹5,00,000" at bounding box center [796, 412] width 75 height 16
click at [838, 514] on span "Next" at bounding box center [830, 517] width 24 height 16
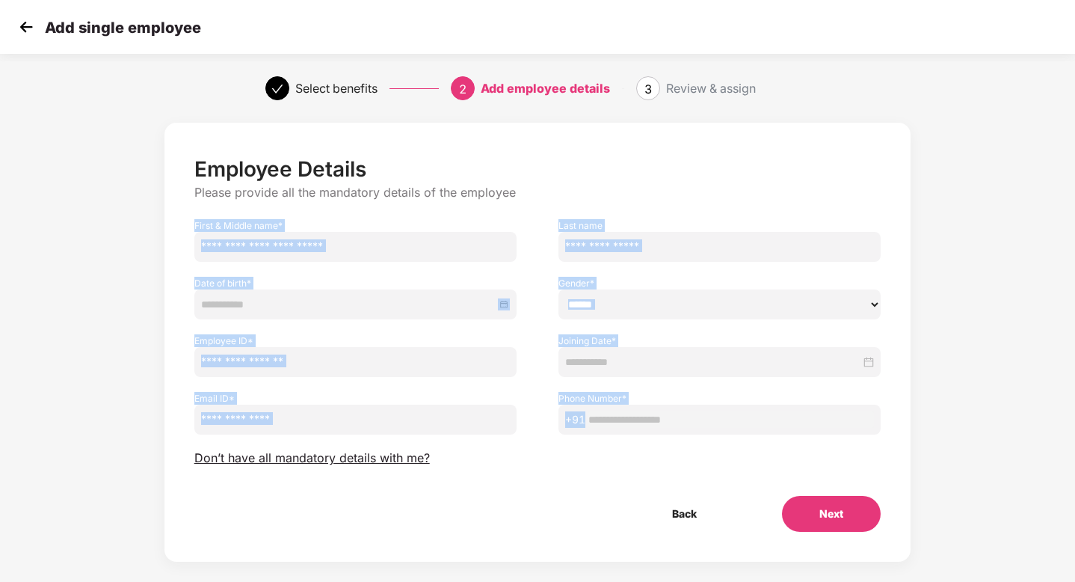
drag, startPoint x: 190, startPoint y: 218, endPoint x: 751, endPoint y: 433, distance: 601.2
click at [751, 433] on div "Employee Details Please provide all the mandatory details of the employee First…" at bounding box center [537, 343] width 687 height 375
click at [691, 444] on div "Employee Details Please provide all the mandatory details of the employee First…" at bounding box center [537, 343] width 687 height 375
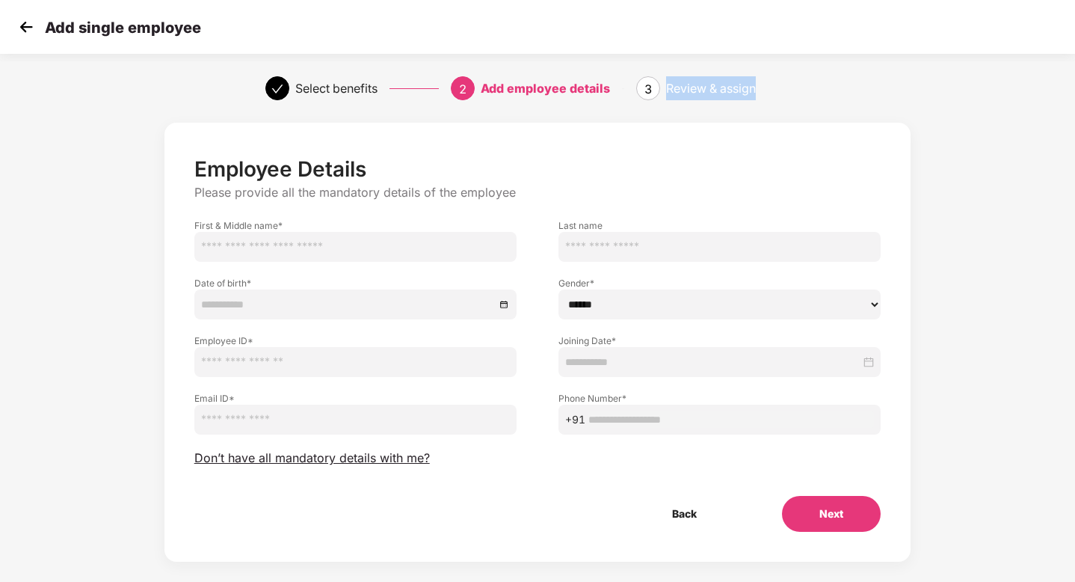
drag, startPoint x: 669, startPoint y: 89, endPoint x: 768, endPoint y: 91, distance: 99.4
click at [768, 91] on div "Review & assign" at bounding box center [738, 88] width 144 height 24
click at [326, 458] on span "Don’t have all mandatory details with me?" at bounding box center [311, 458] width 235 height 16
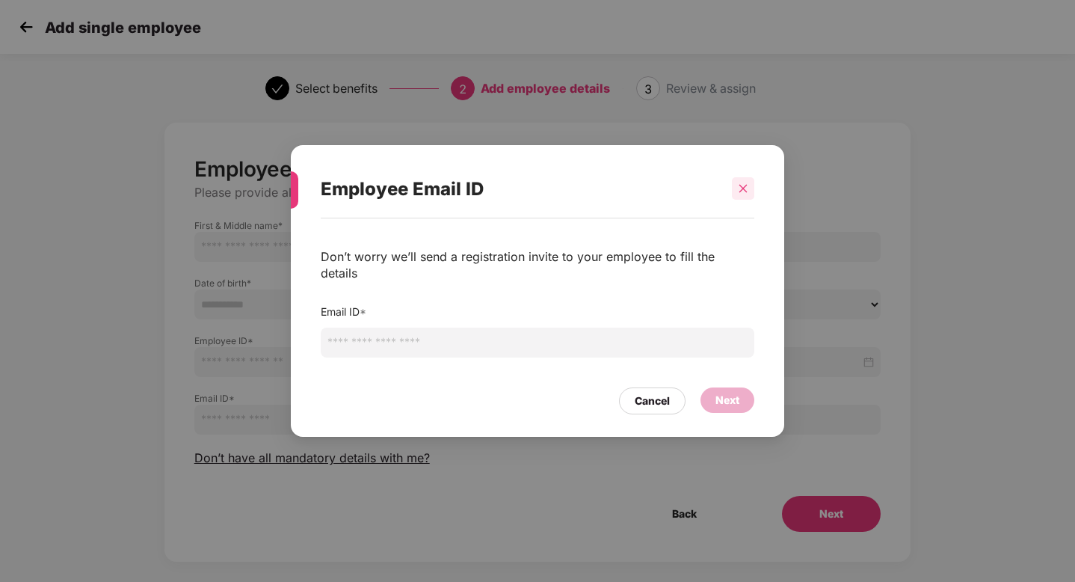
click at [743, 194] on icon "close" at bounding box center [743, 188] width 10 height 10
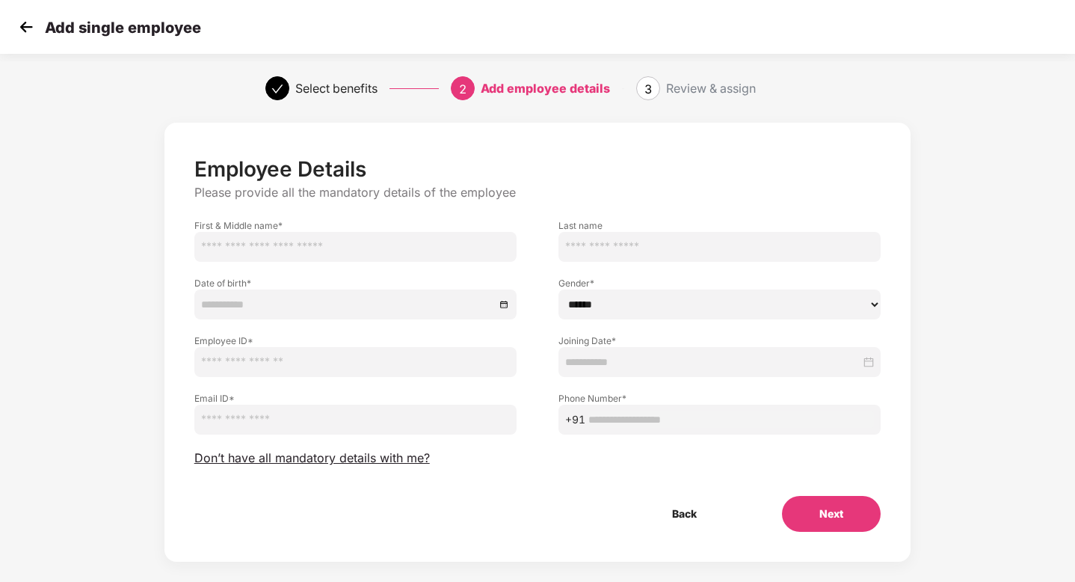
click at [28, 26] on img at bounding box center [26, 27] width 22 height 22
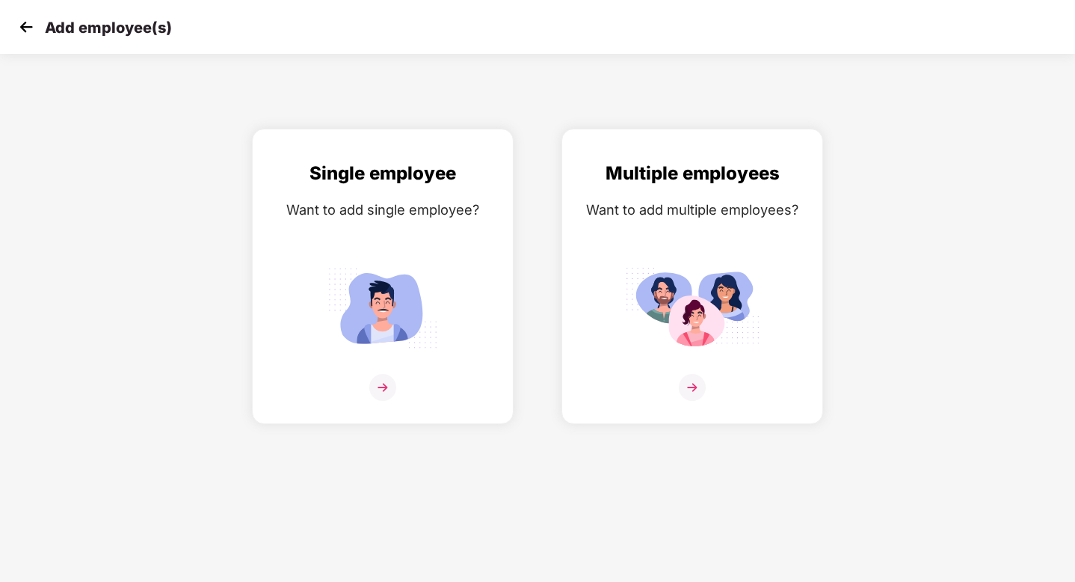
click at [22, 20] on img at bounding box center [26, 27] width 22 height 22
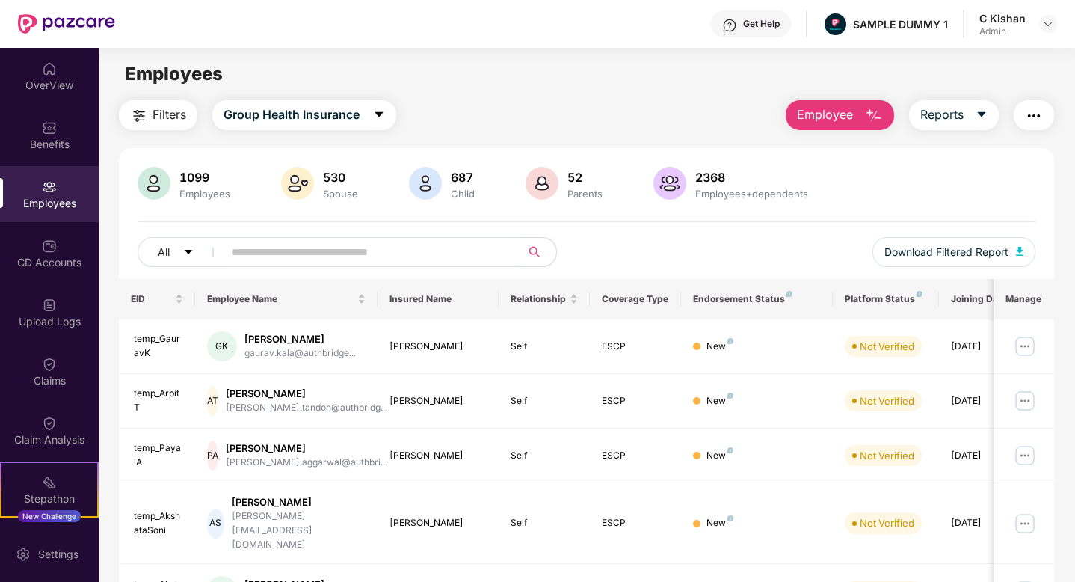
click at [869, 118] on img "button" at bounding box center [874, 116] width 18 height 18
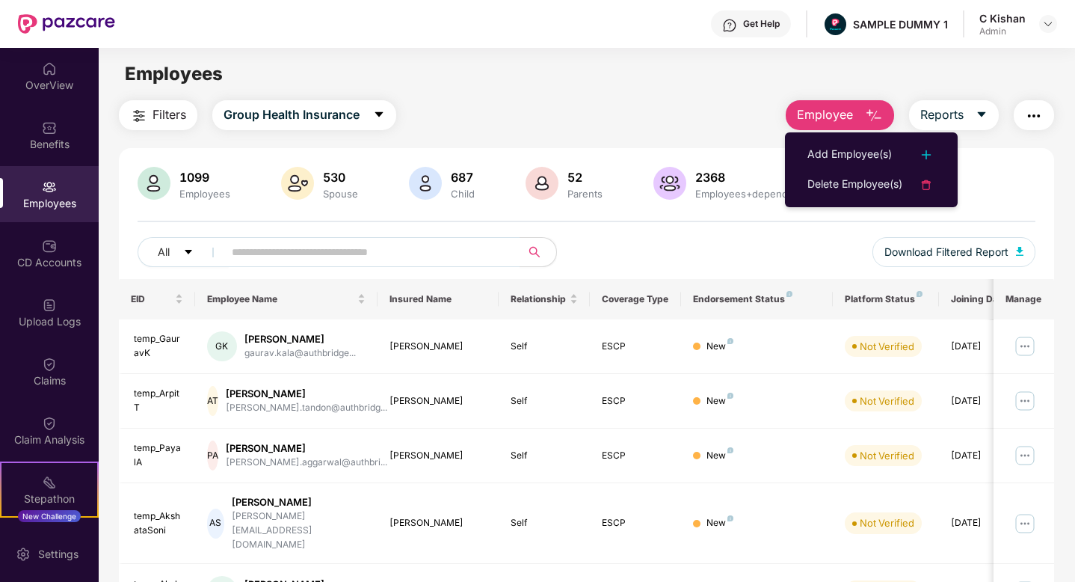
click at [715, 110] on div "Filters Group Health Insurance Employee Reports" at bounding box center [586, 115] width 935 height 30
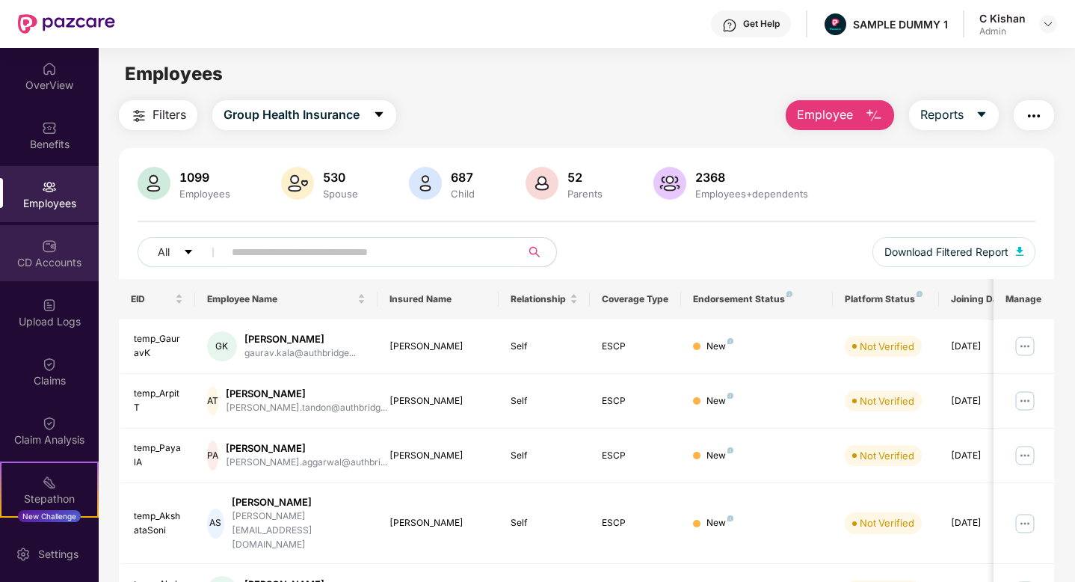
click at [28, 262] on div "CD Accounts" at bounding box center [49, 262] width 99 height 15
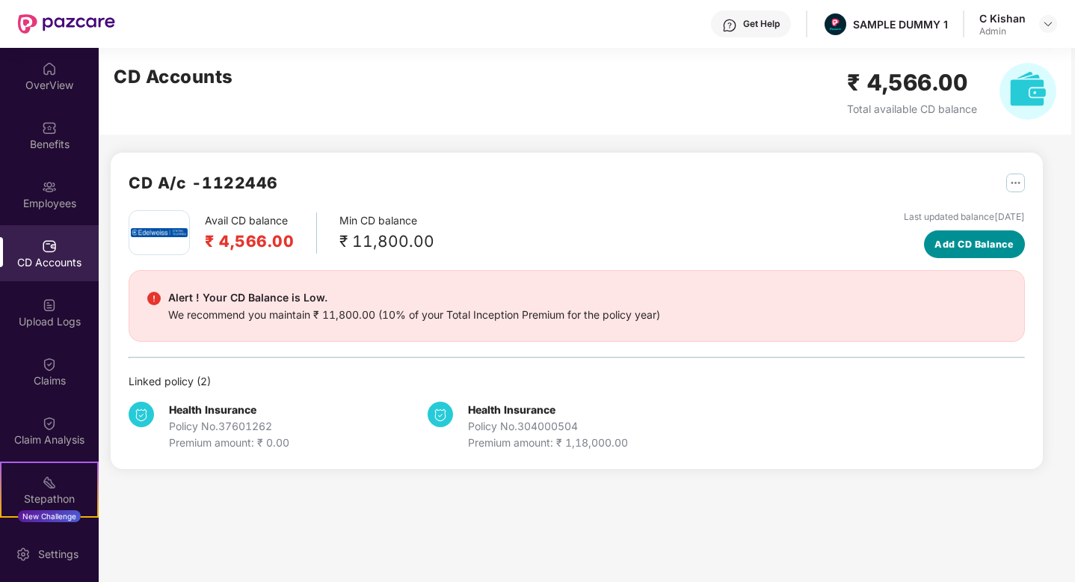
click at [939, 247] on span "Add CD Balance" at bounding box center [973, 244] width 79 height 15
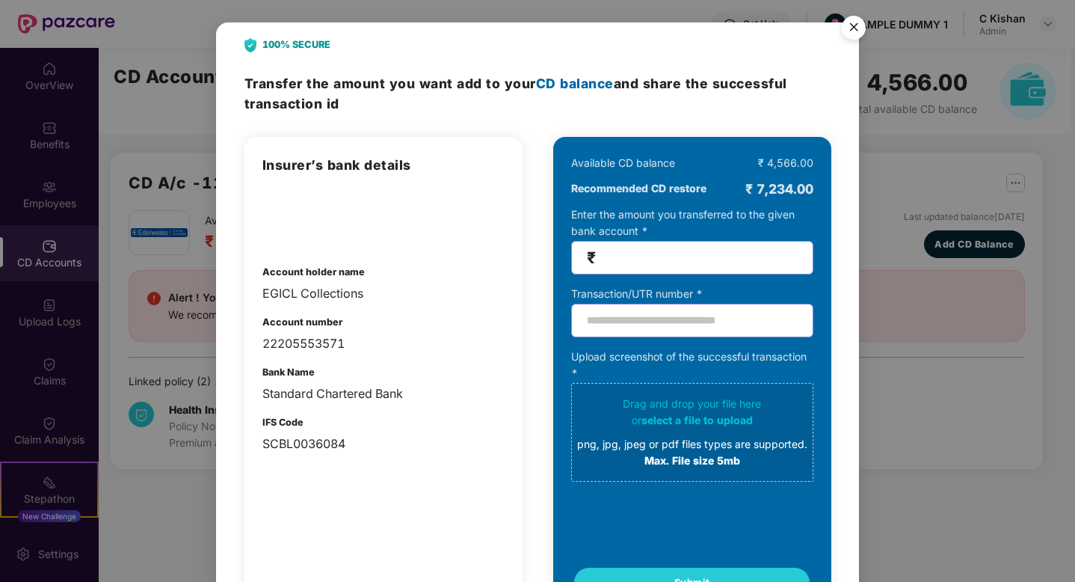
click at [851, 31] on img "Close" at bounding box center [854, 30] width 42 height 42
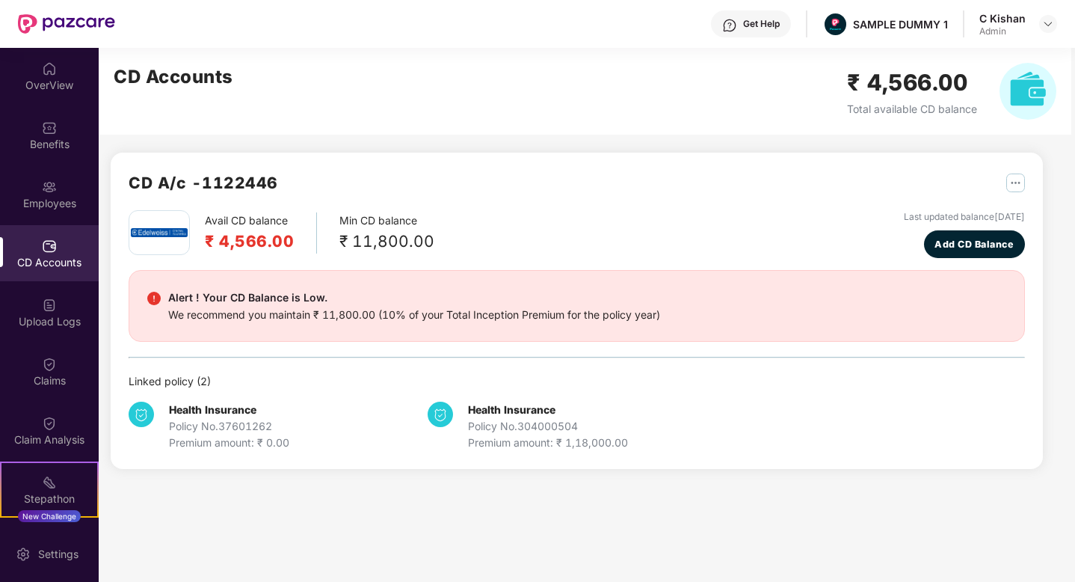
click at [765, 203] on div "CD A/c - 1122446" at bounding box center [577, 190] width 896 height 40
click at [60, 428] on div "Claim Analysis" at bounding box center [49, 430] width 99 height 56
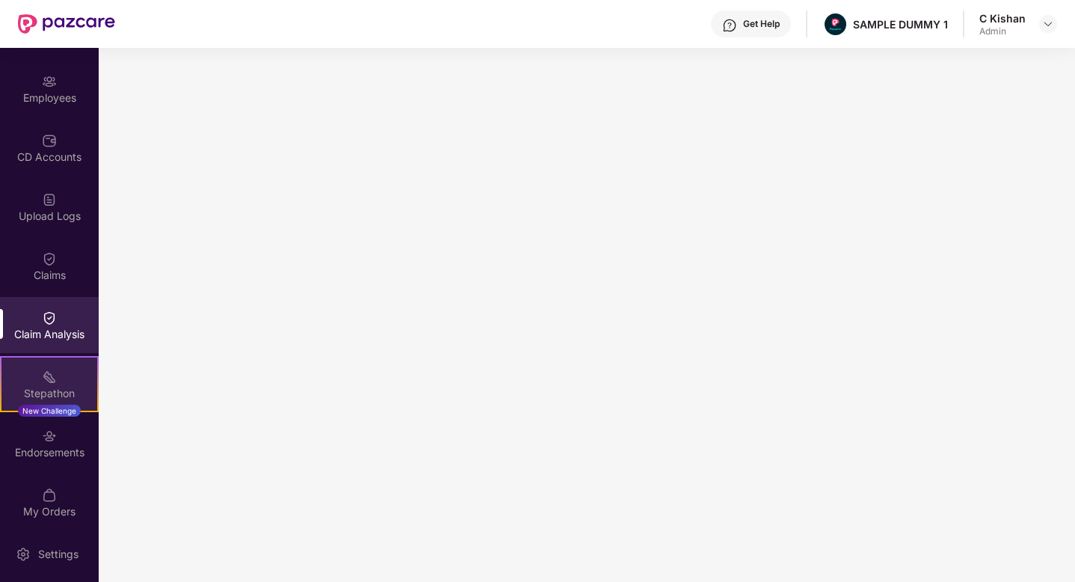
scroll to position [108, 0]
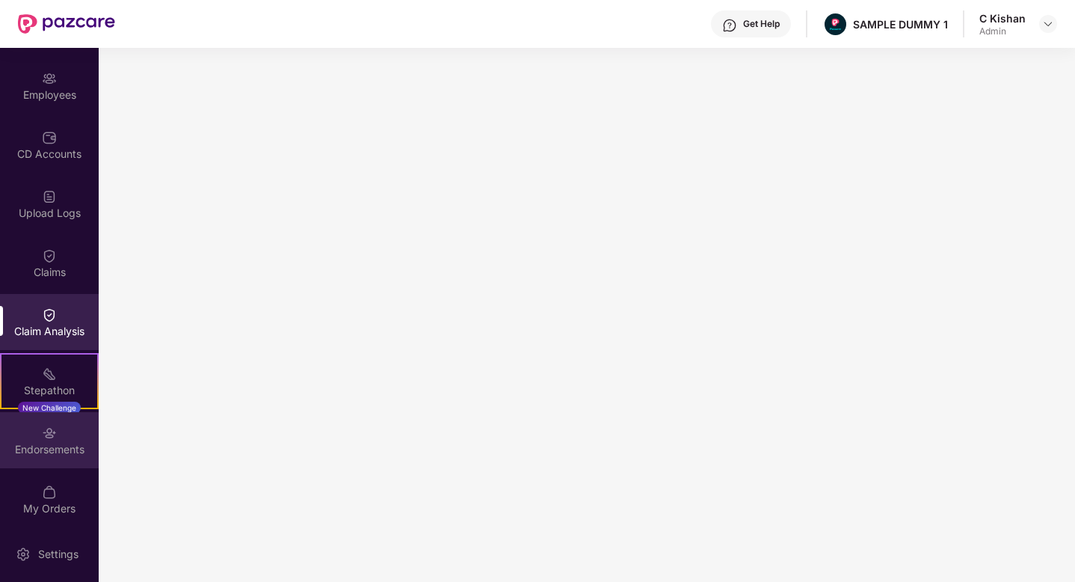
click at [44, 442] on div "Endorsements" at bounding box center [49, 449] width 99 height 15
